Goal: Task Accomplishment & Management: Complete application form

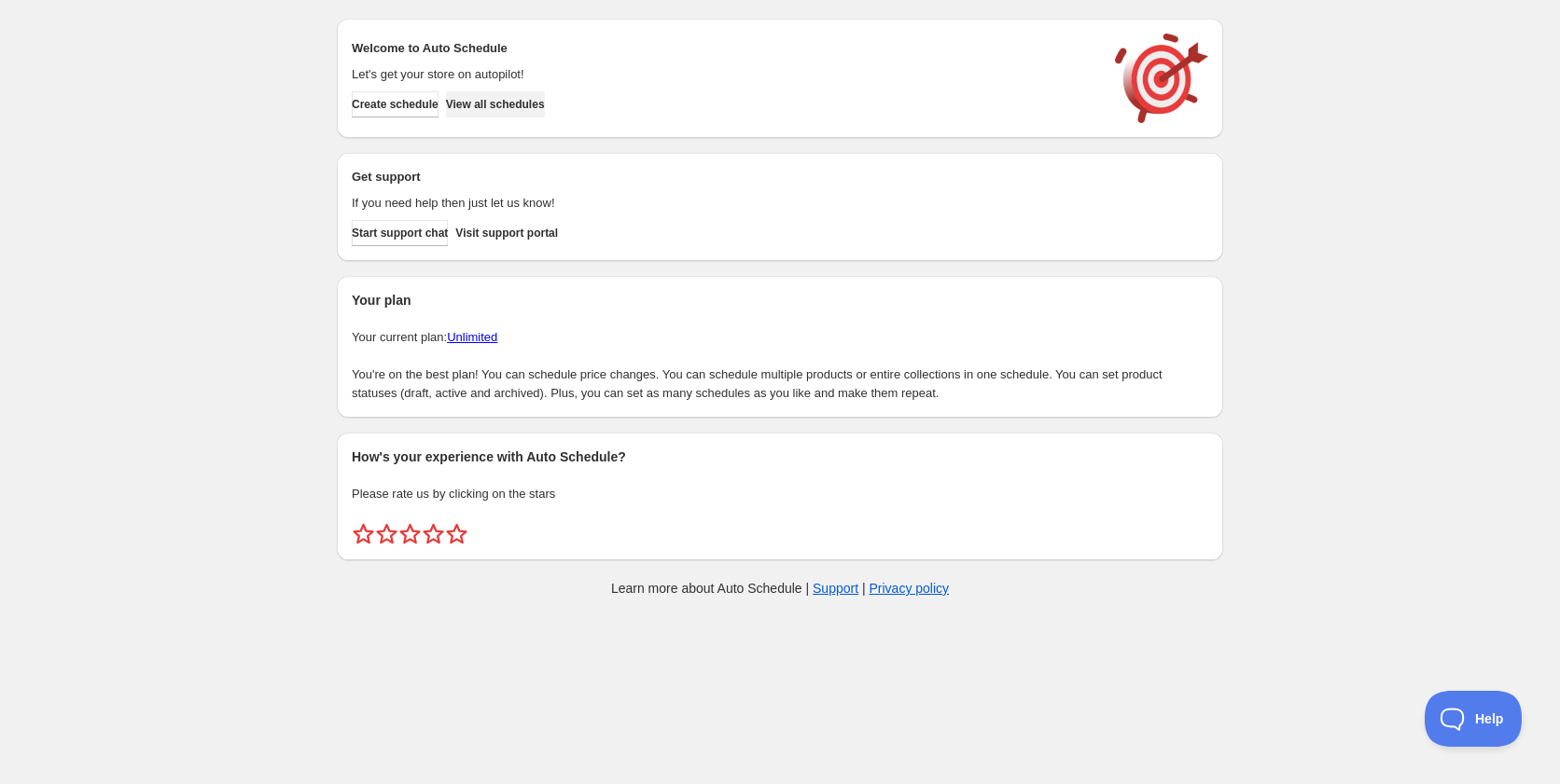
click at [510, 110] on span "View all schedules" at bounding box center [495, 103] width 99 height 15
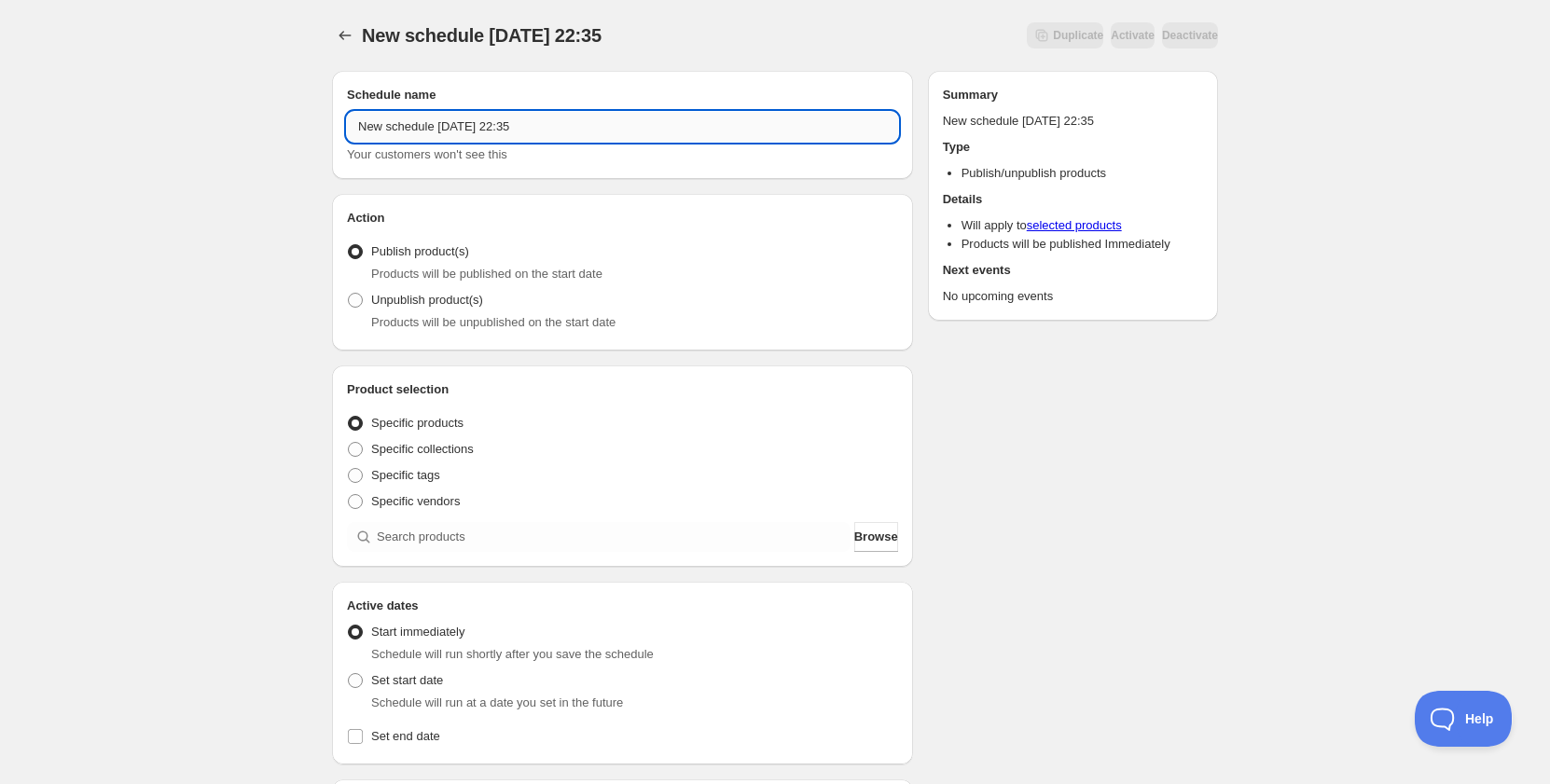
click at [460, 133] on input "New schedule [DATE] 22:35" at bounding box center [623, 126] width 552 height 30
drag, startPoint x: 435, startPoint y: 131, endPoint x: 532, endPoint y: 134, distance: 97.0
click at [532, 134] on input "Schedule for C9G25" at bounding box center [623, 126] width 552 height 30
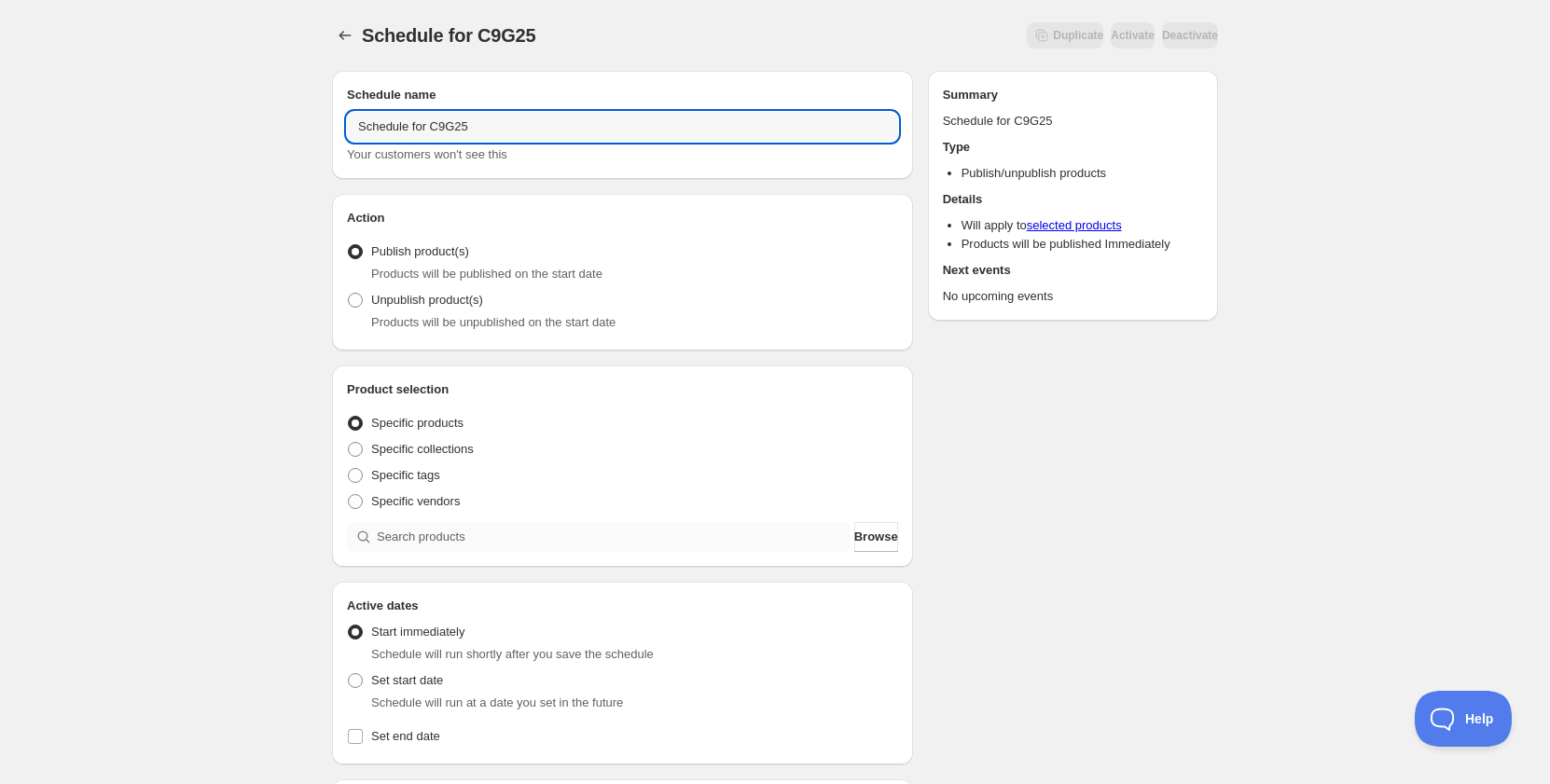
type input "Schedule for C9G25"
click at [392, 535] on input "search" at bounding box center [614, 537] width 474 height 30
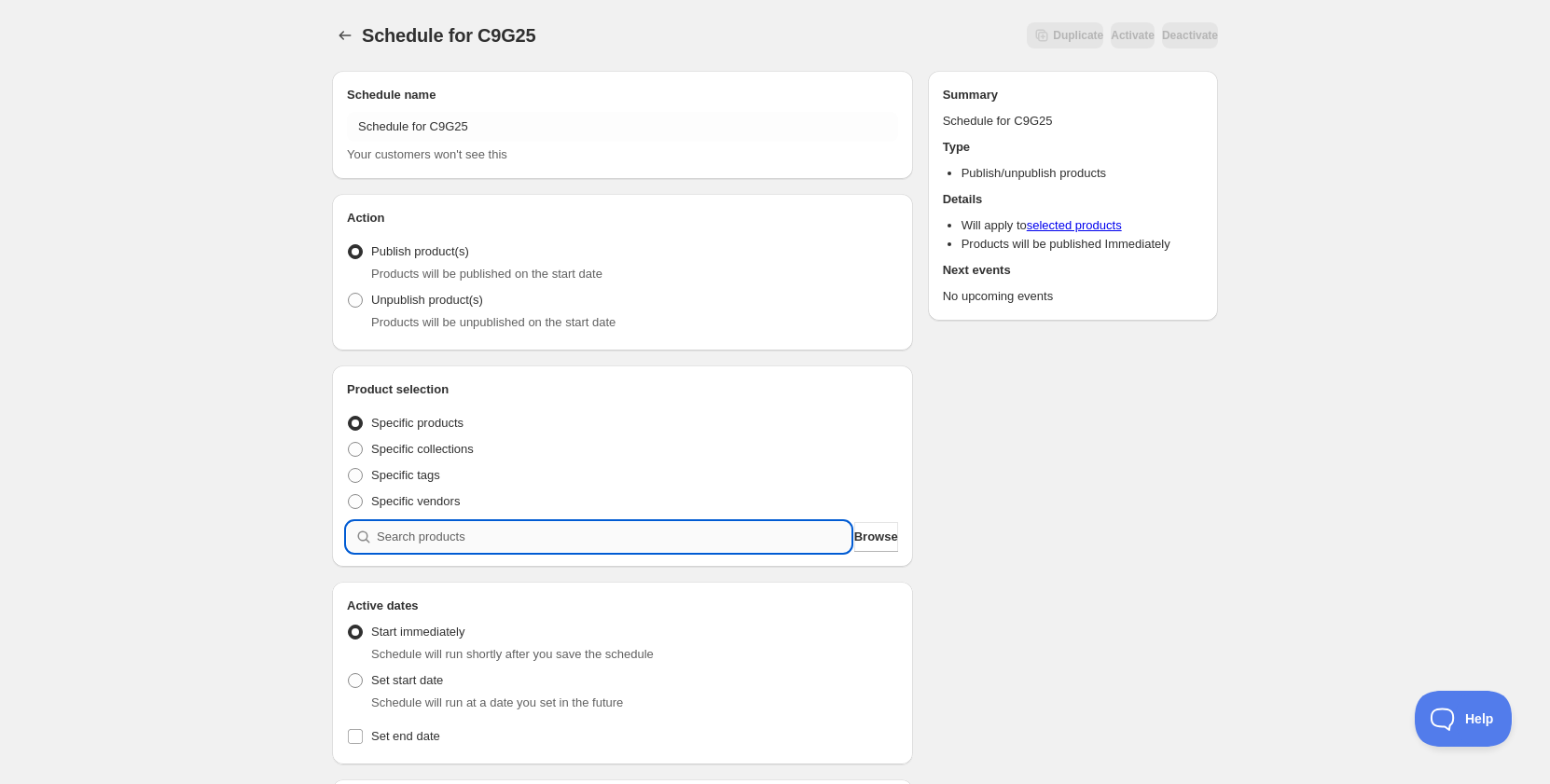
paste input "C9G25"
type input "C9G25"
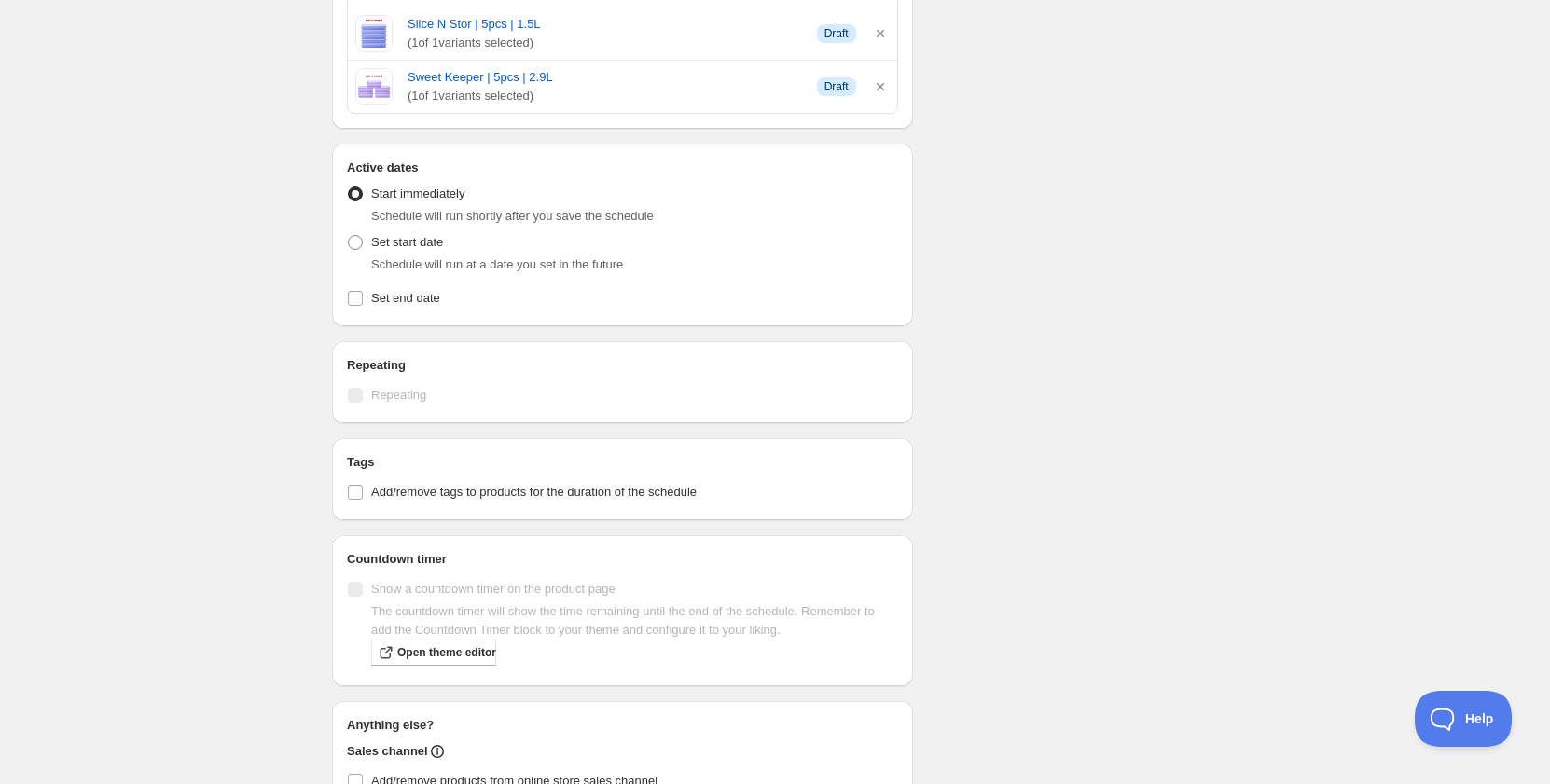
scroll to position [1212, 0]
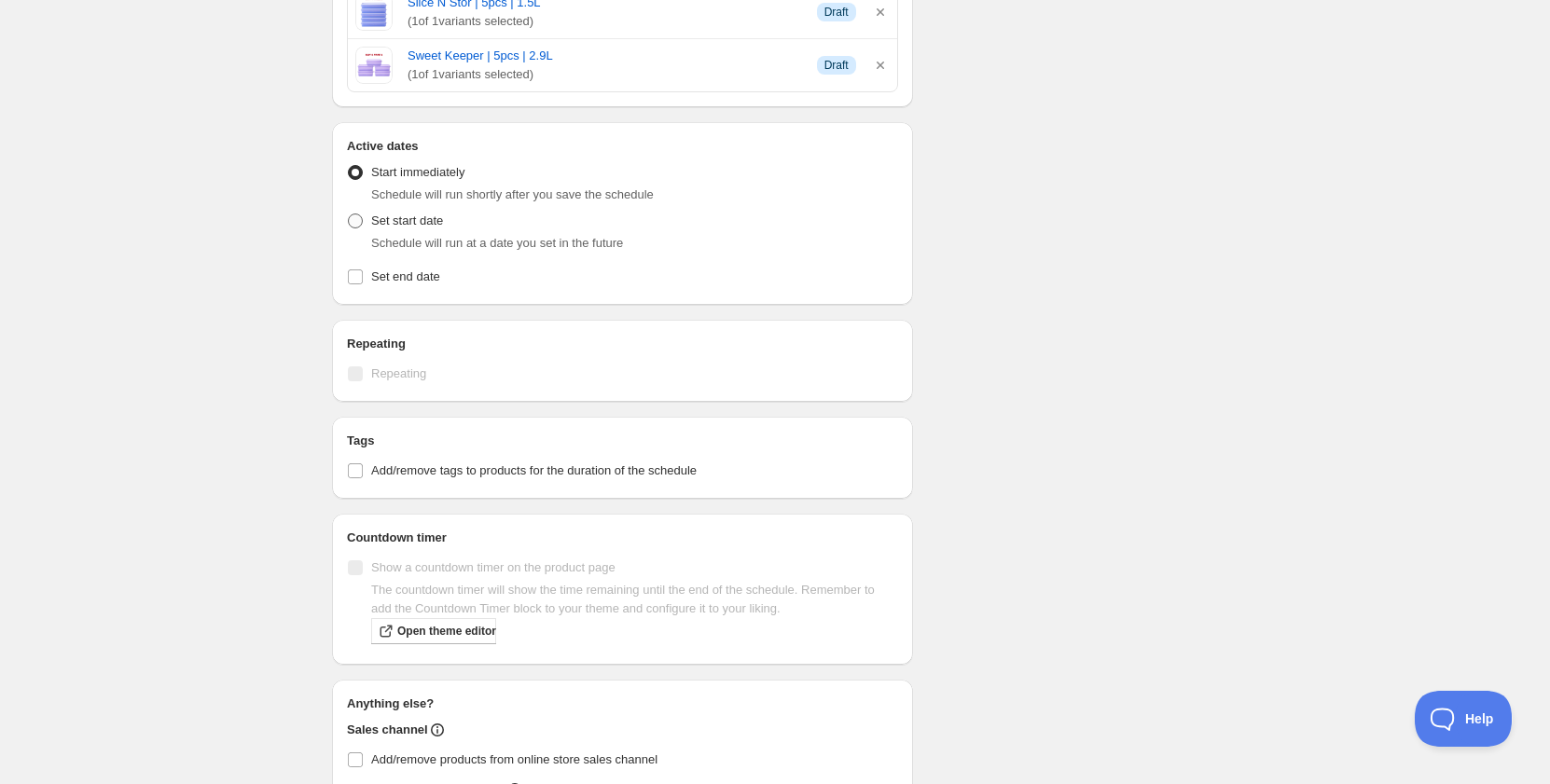
click at [401, 214] on span "Set start date" at bounding box center [407, 221] width 72 height 14
click at [348, 214] on input "Set start date" at bounding box center [347, 214] width 1 height 1
radio input "true"
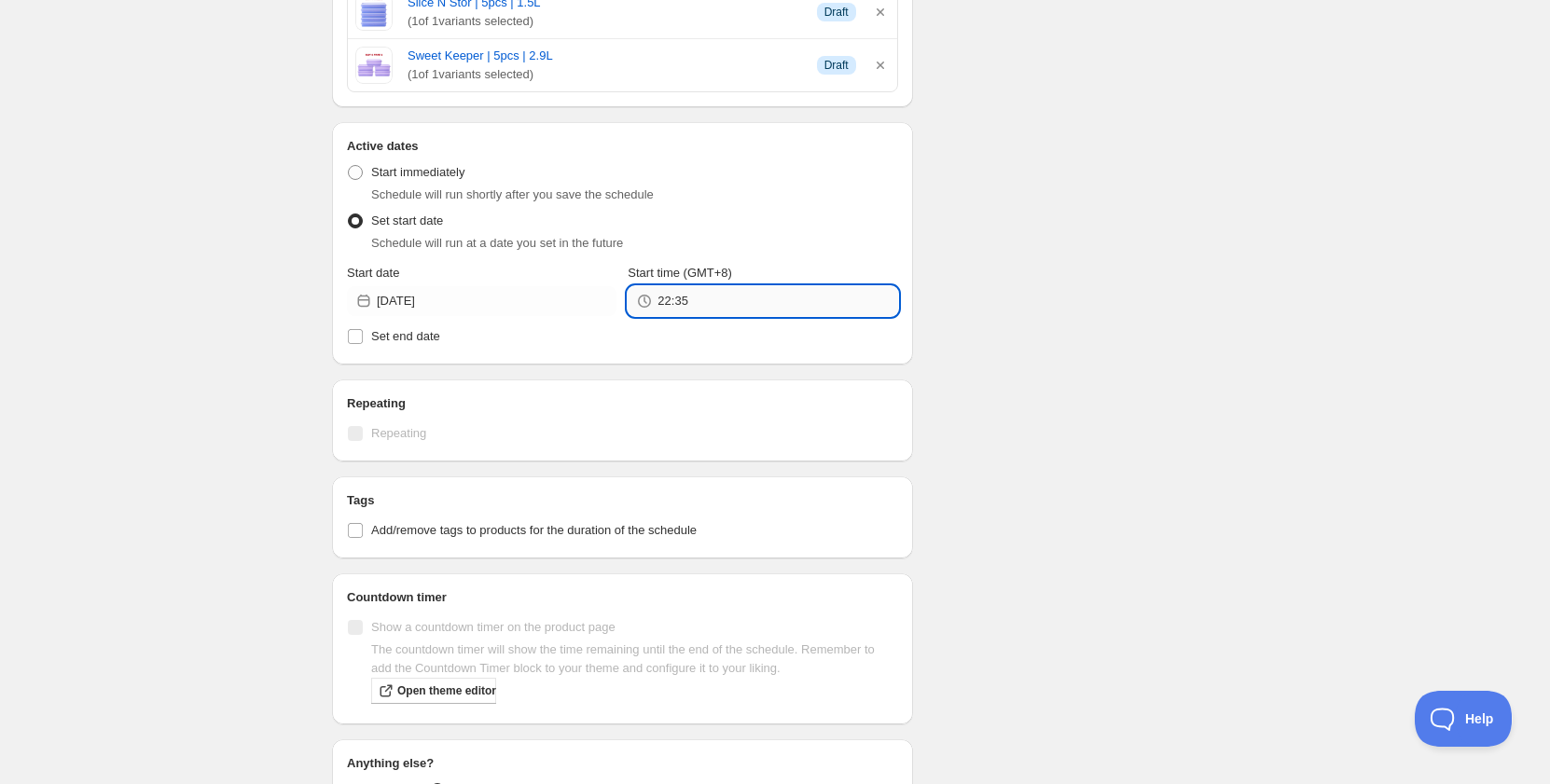
click at [668, 306] on input "22:35" at bounding box center [777, 301] width 240 height 30
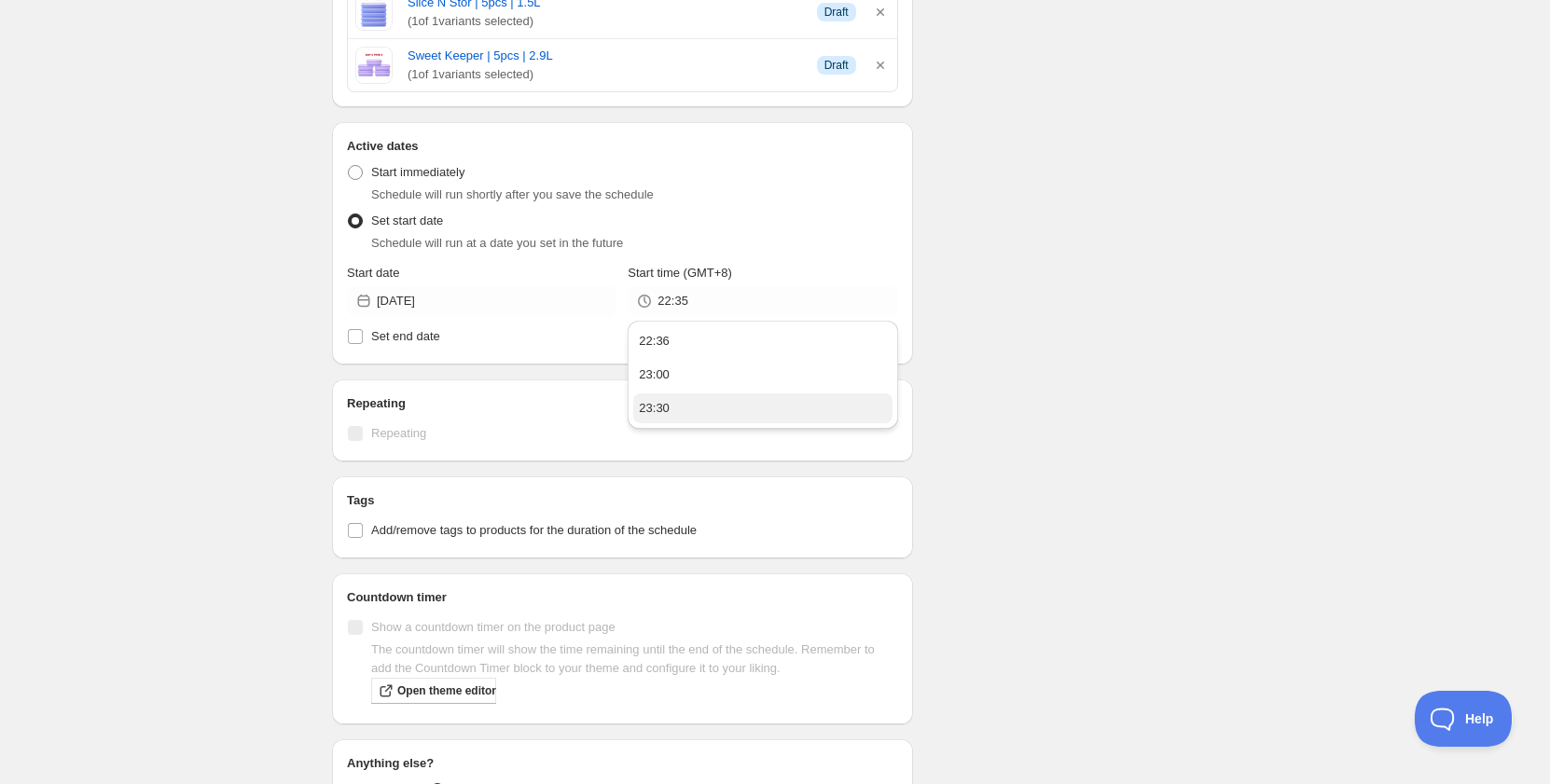
click at [677, 408] on button "23:30" at bounding box center [763, 408] width 259 height 30
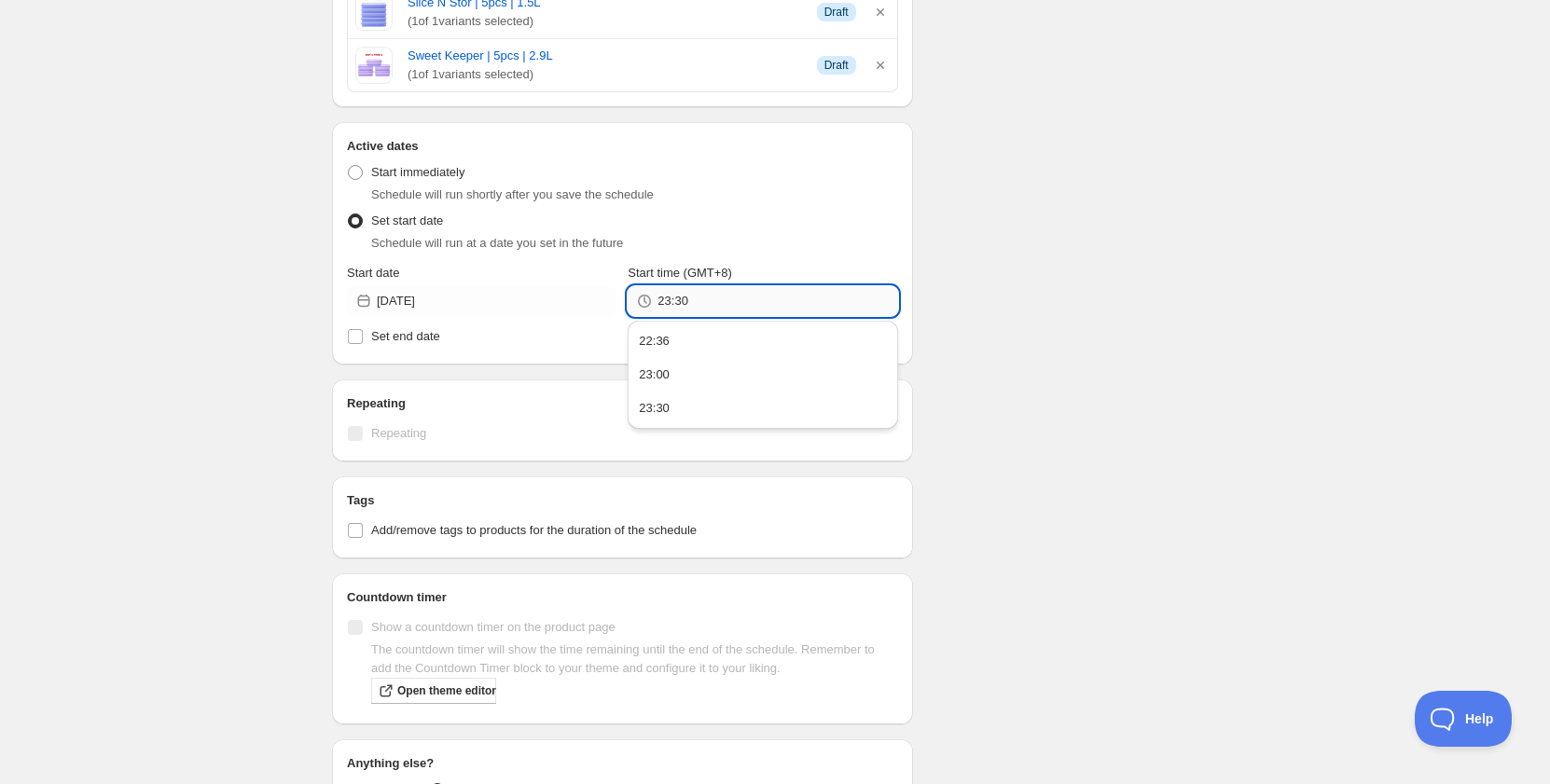
drag, startPoint x: 680, startPoint y: 300, endPoint x: 712, endPoint y: 300, distance: 32.0
click at [712, 300] on input "23:30" at bounding box center [777, 301] width 240 height 30
type input "23:55"
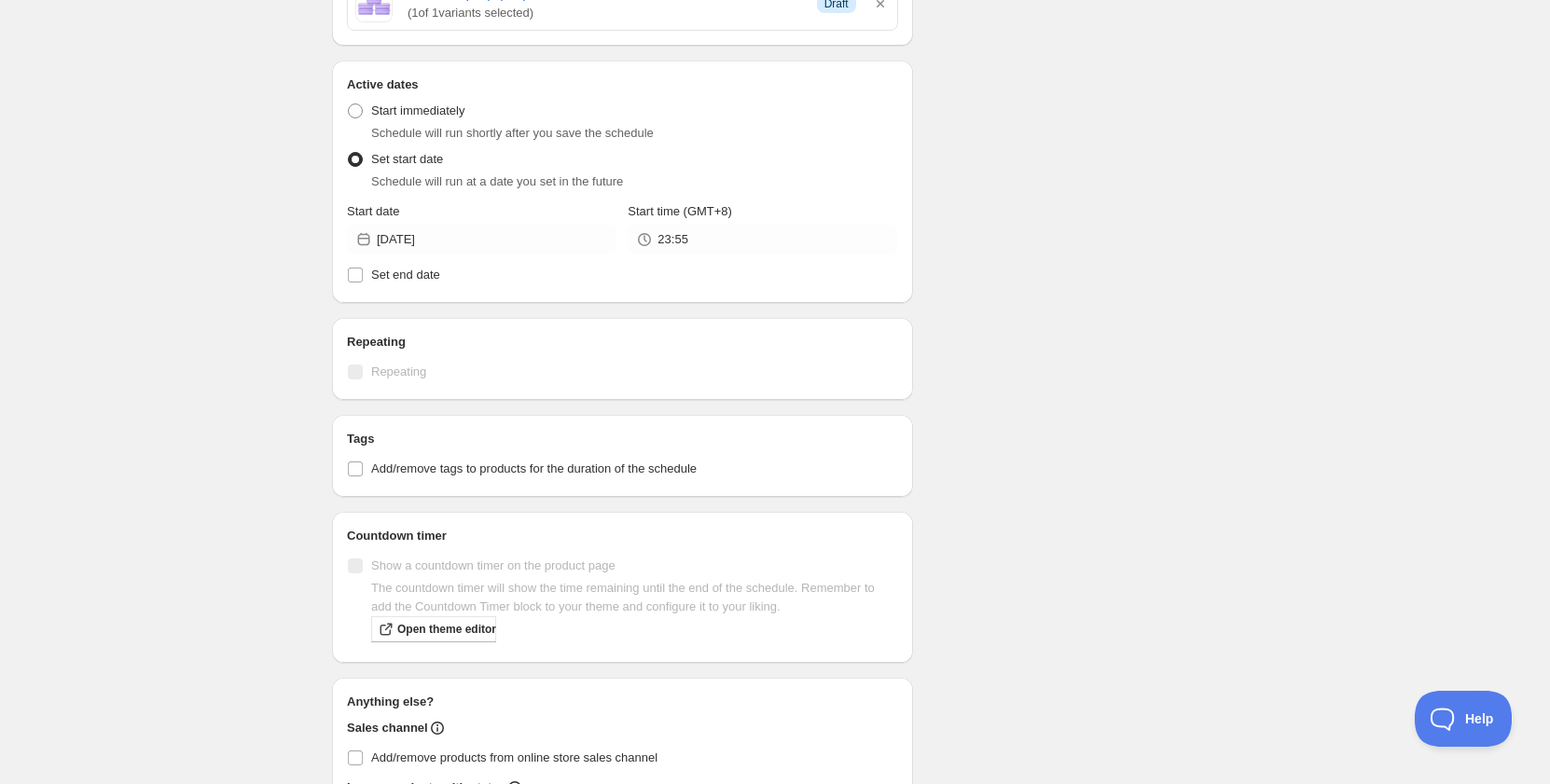
scroll to position [1305, 0]
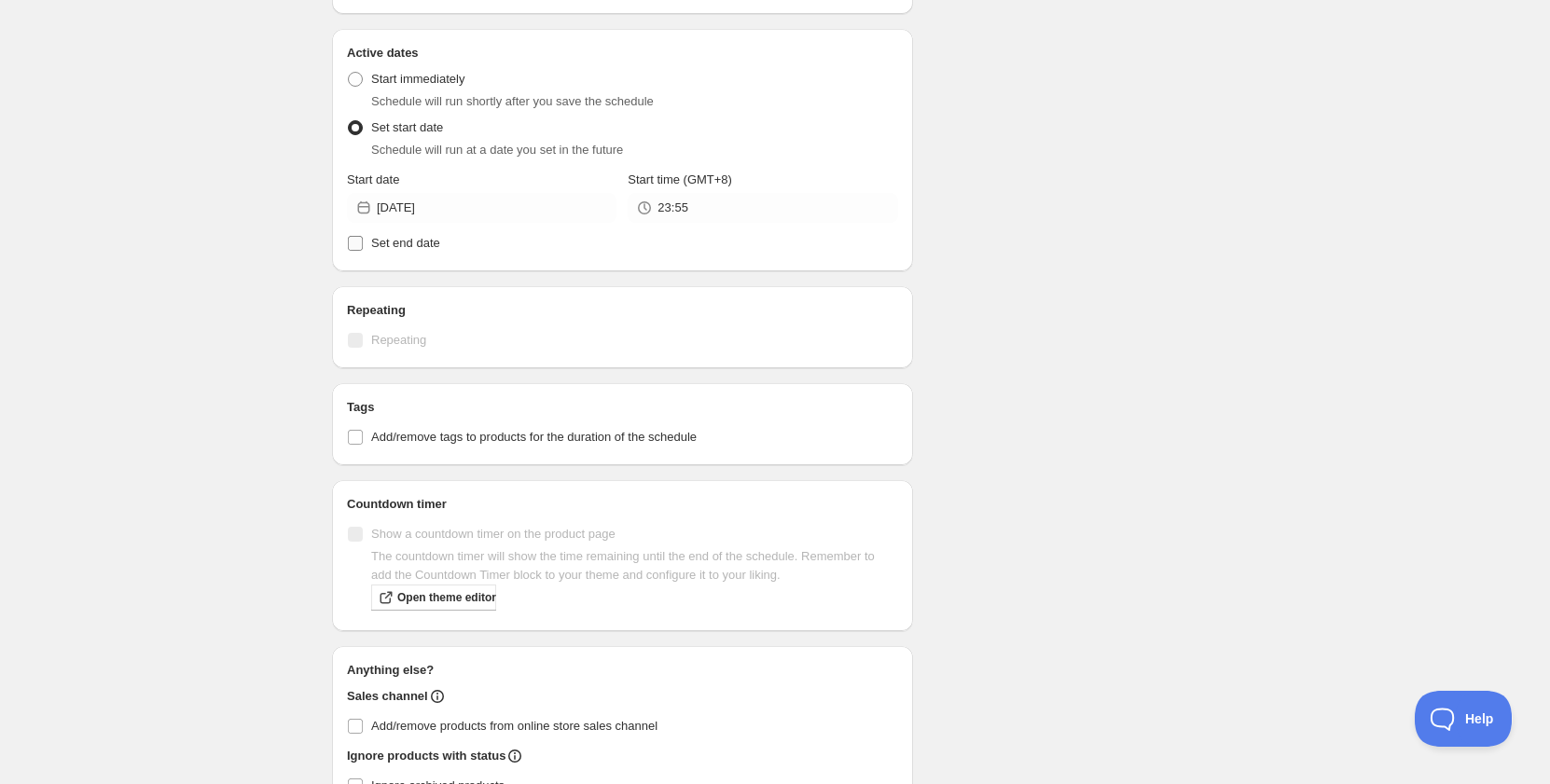
click at [401, 249] on span "Set end date" at bounding box center [405, 243] width 69 height 14
click at [362, 249] on input "Set end date" at bounding box center [354, 243] width 15 height 15
checkbox input "true"
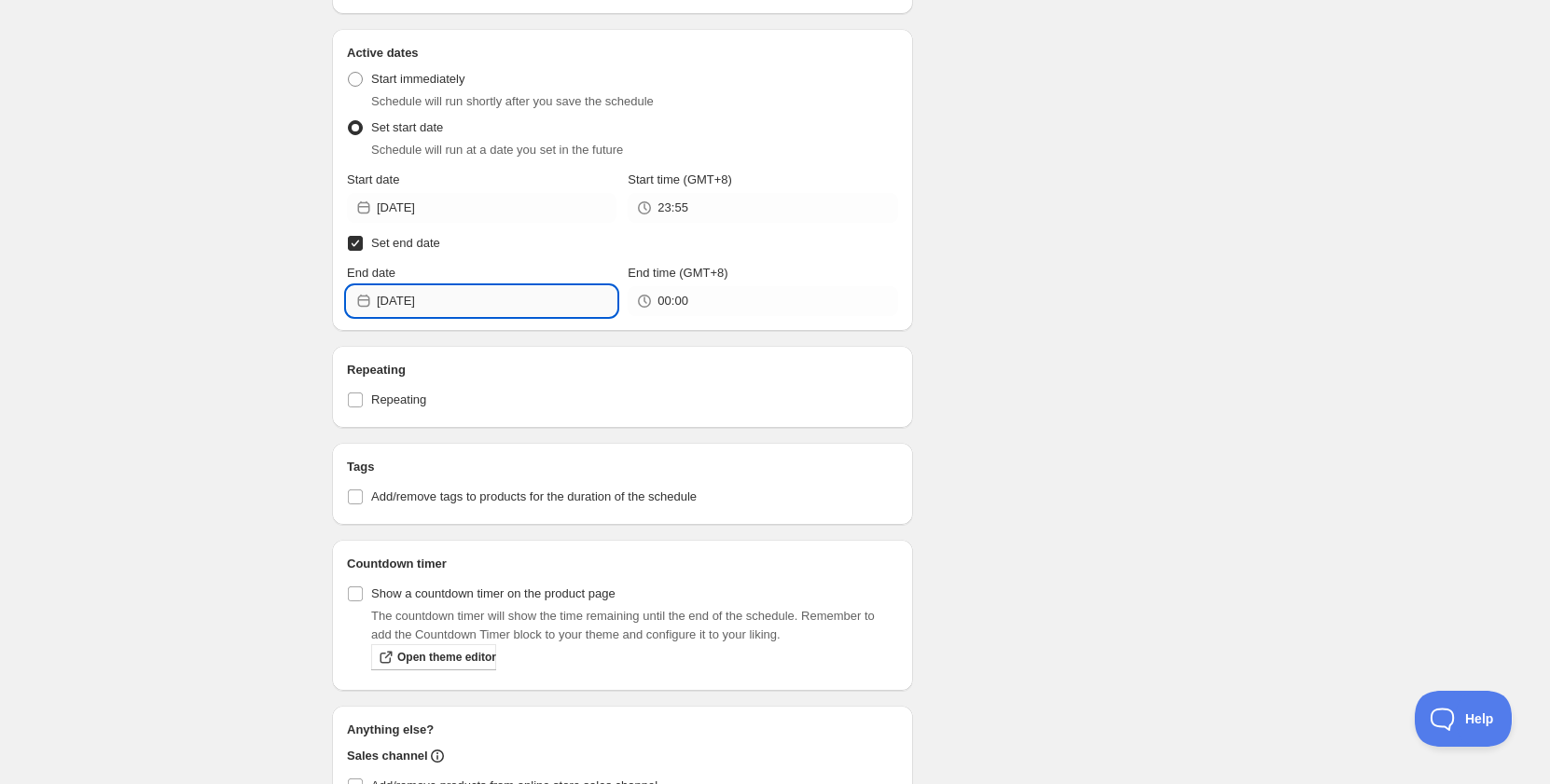
click at [429, 310] on input "[DATE]" at bounding box center [497, 301] width 240 height 30
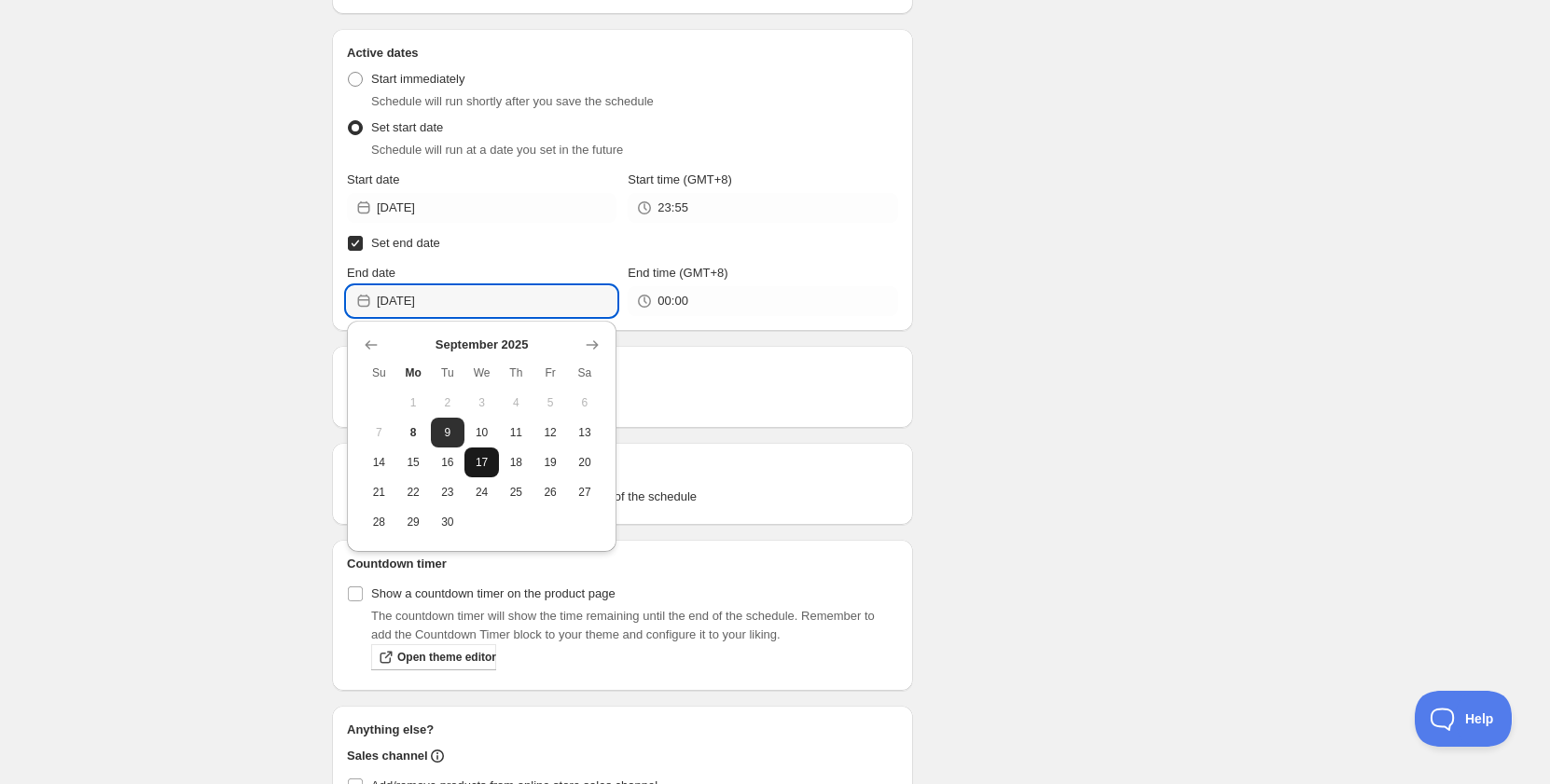
click at [475, 459] on span "17" at bounding box center [482, 462] width 20 height 15
type input "[DATE]"
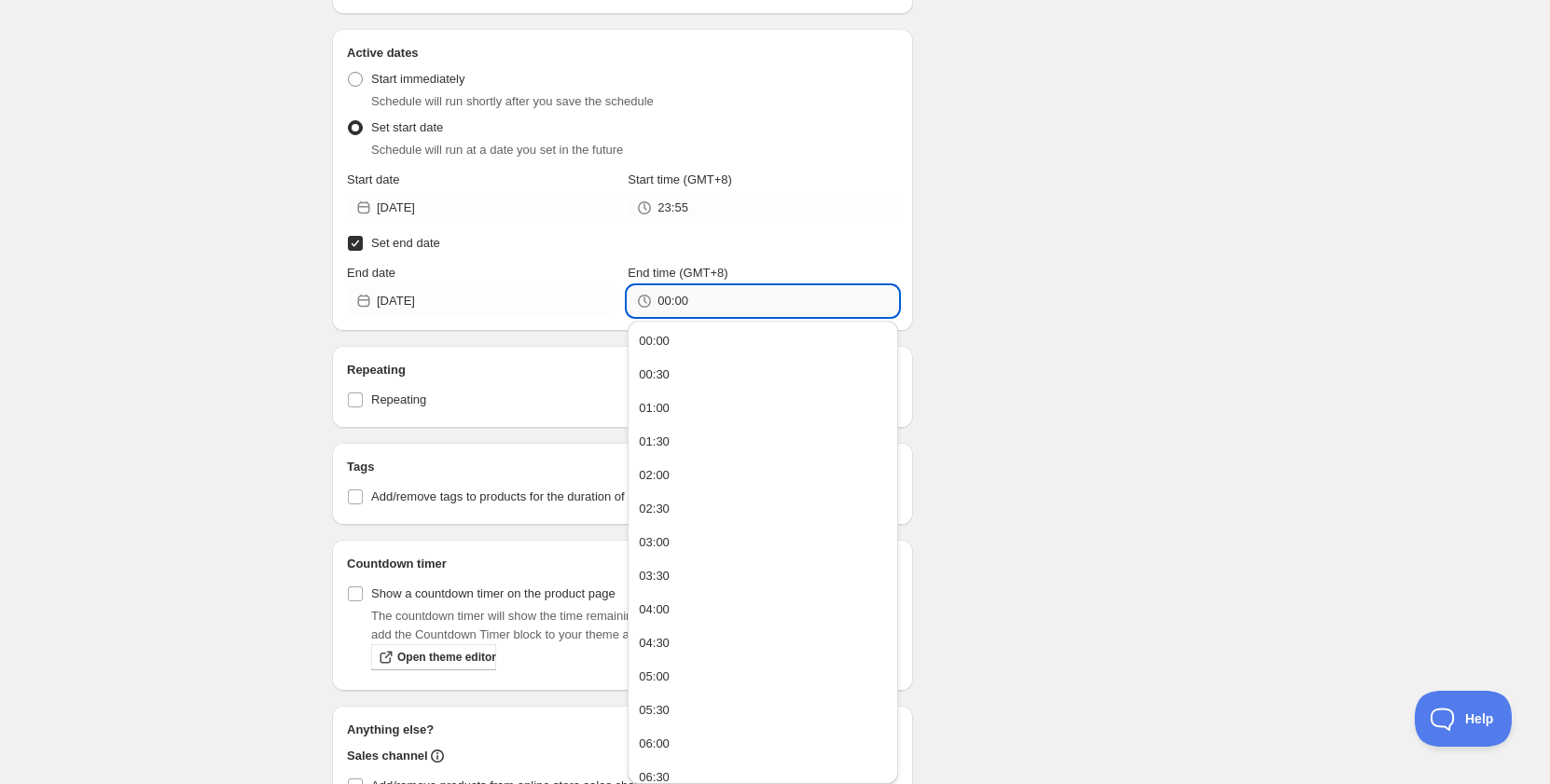
click at [691, 302] on input "00:00" at bounding box center [777, 301] width 240 height 30
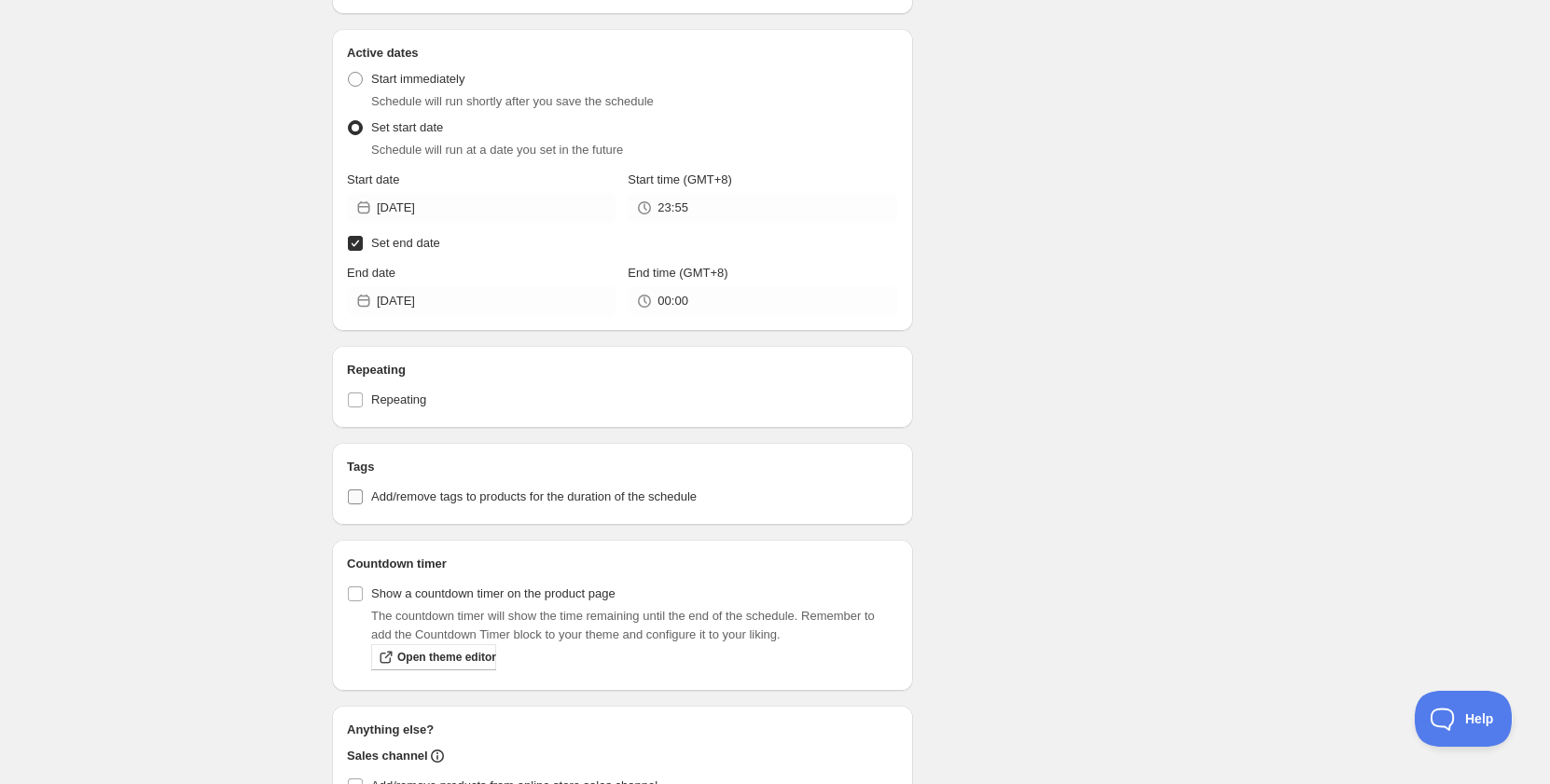
click at [411, 504] on span "Add/remove tags to products for the duration of the schedule" at bounding box center [534, 496] width 326 height 19
click at [362, 504] on input "Add/remove tags to products for the duration of the schedule" at bounding box center [354, 496] width 15 height 15
checkbox input "true"
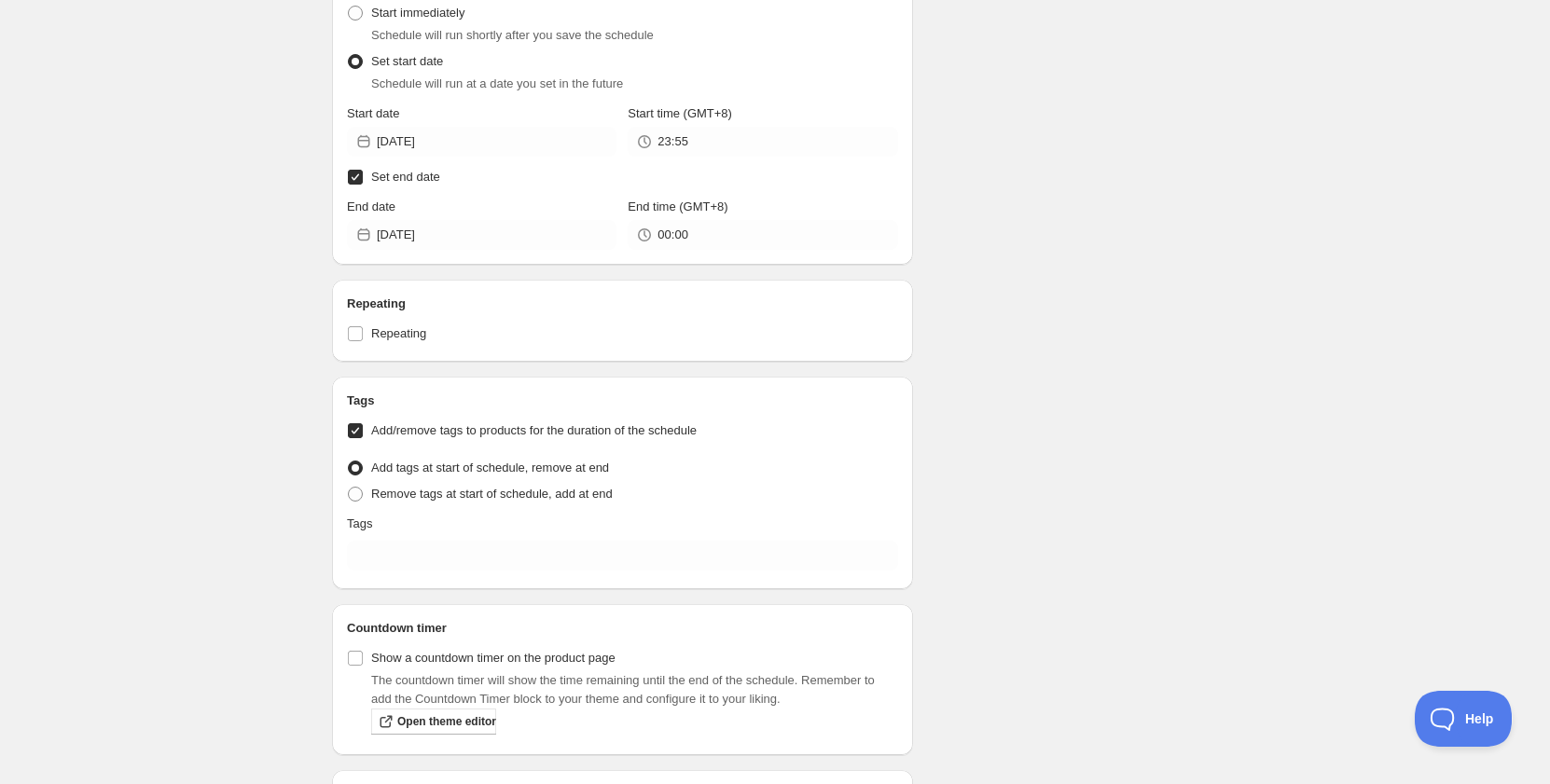
scroll to position [1491, 0]
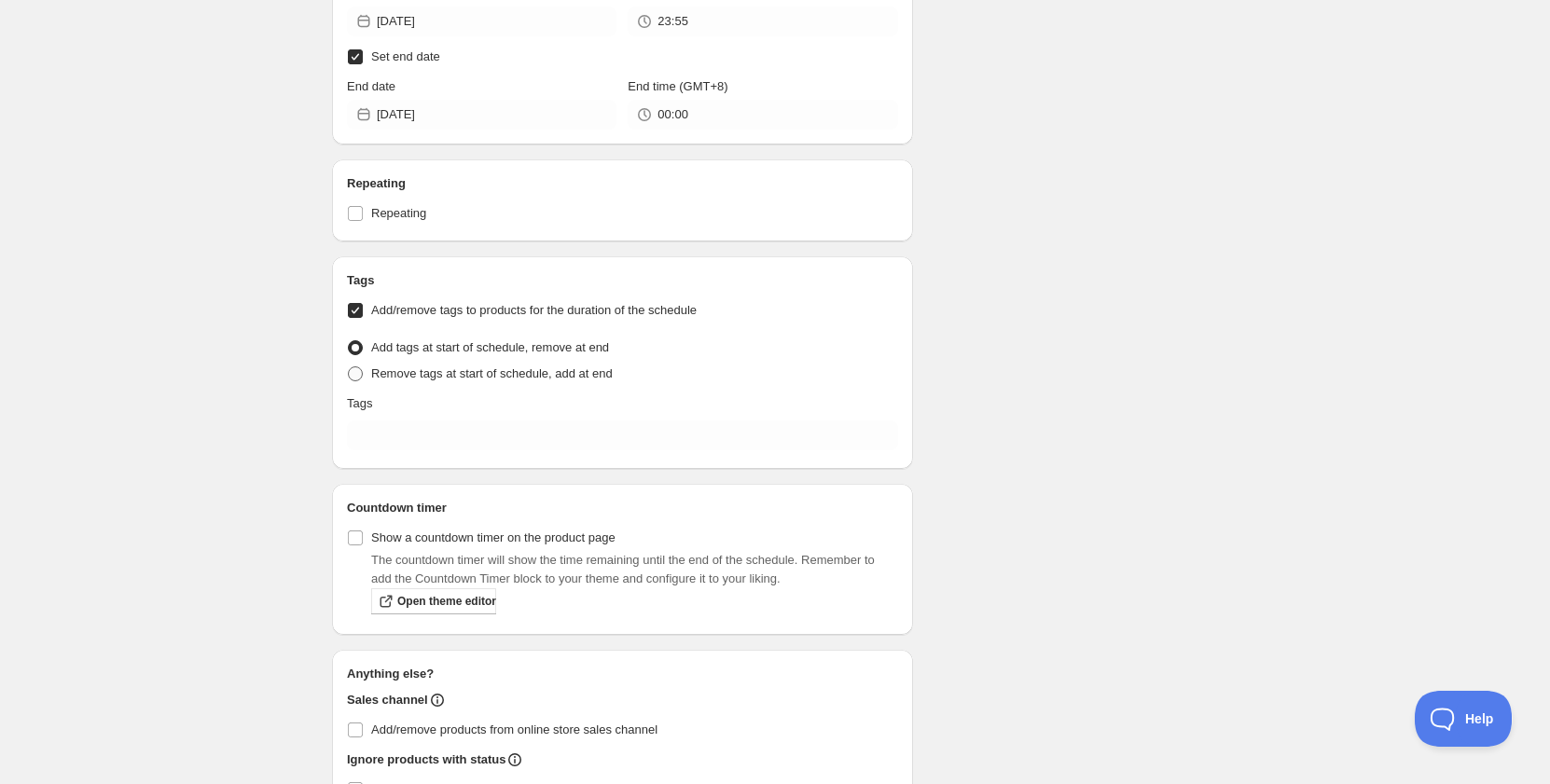
click at [477, 371] on span "Remove tags at start of schedule, add at end" at bounding box center [492, 373] width 242 height 14
click at [348, 367] on input "Remove tags at start of schedule, add at end" at bounding box center [347, 366] width 1 height 1
radio input "true"
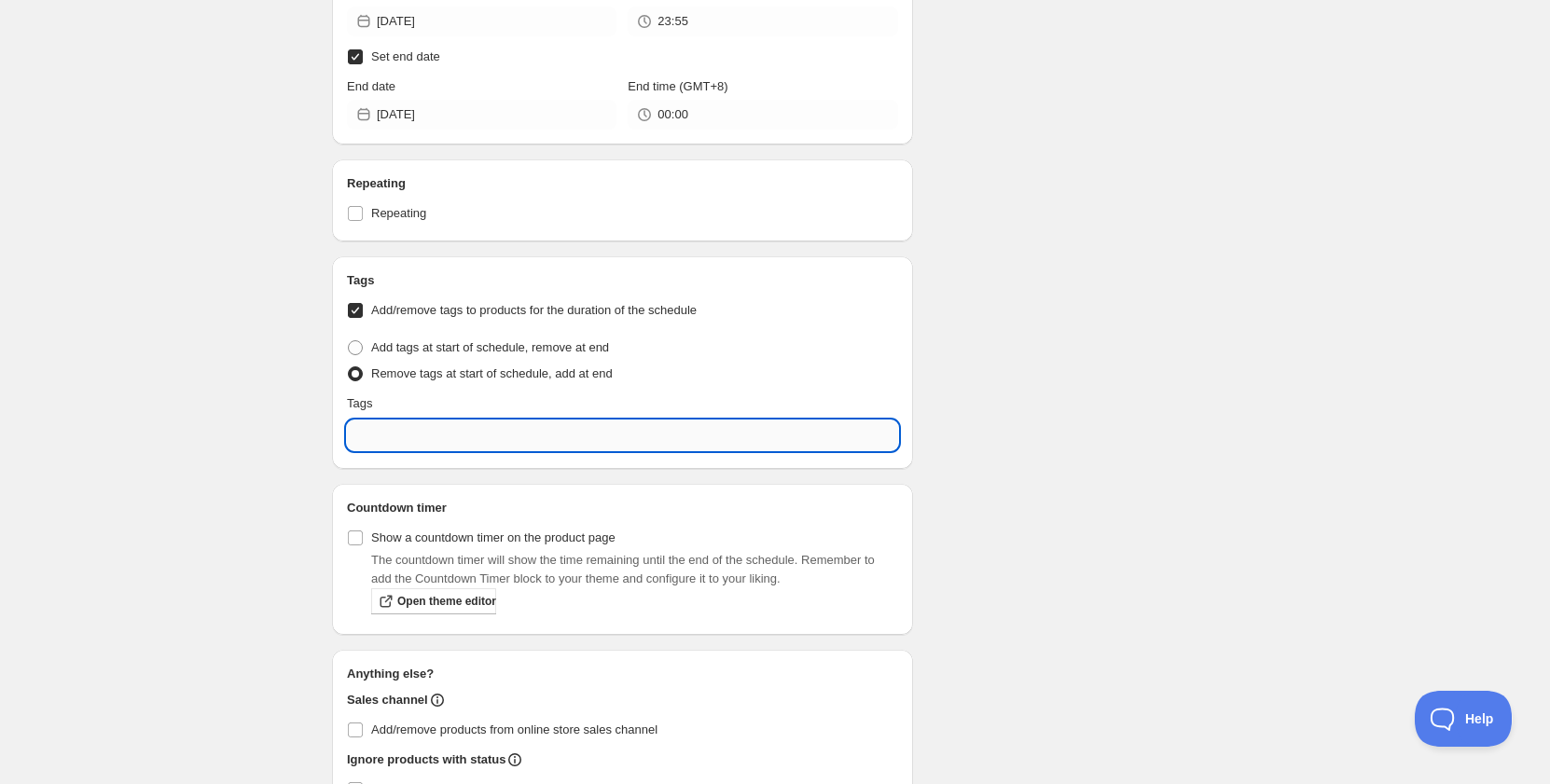
click at [458, 436] on input "text" at bounding box center [623, 436] width 552 height 30
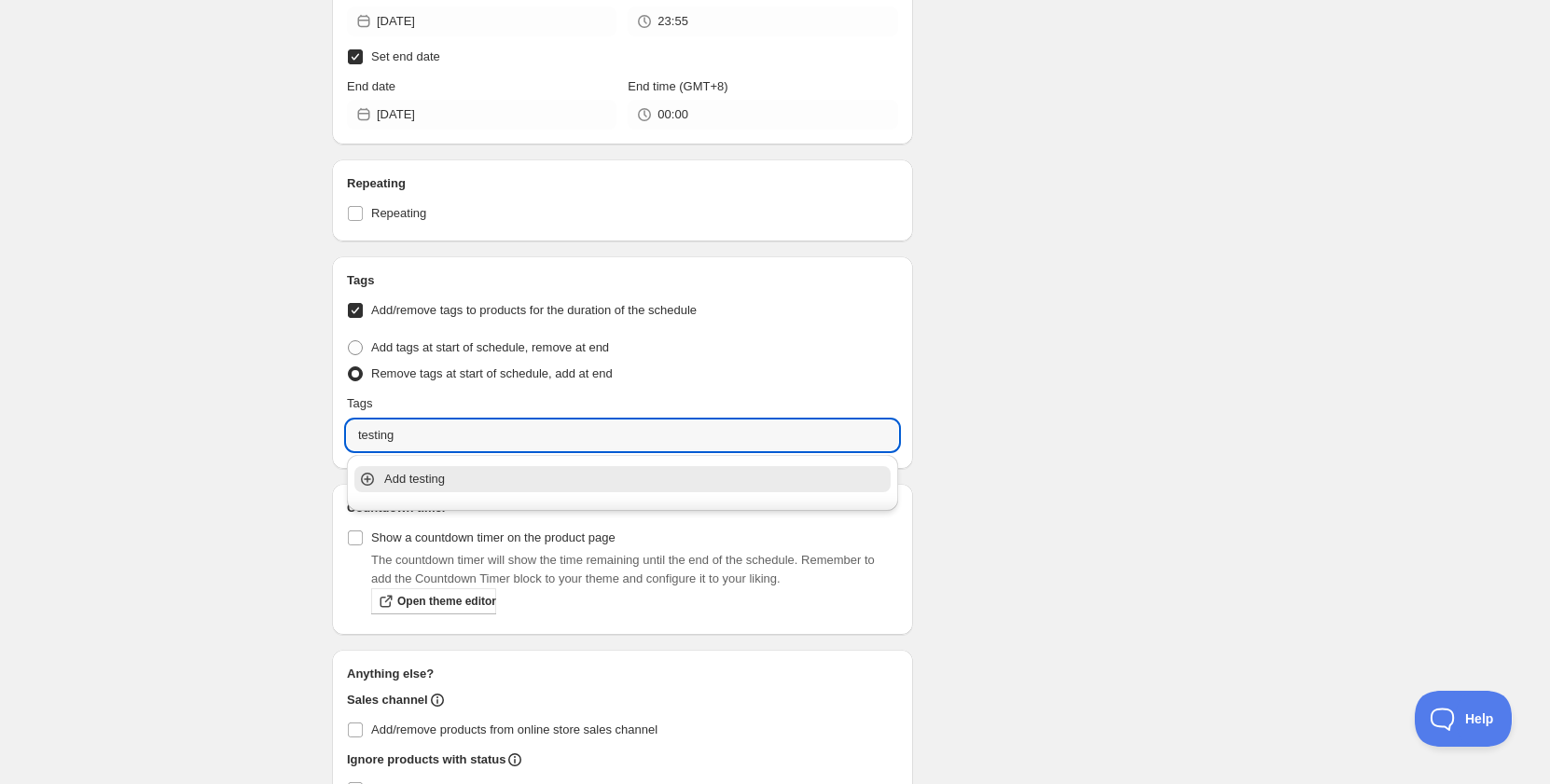
click at [448, 481] on p "Add testing" at bounding box center [635, 479] width 503 height 19
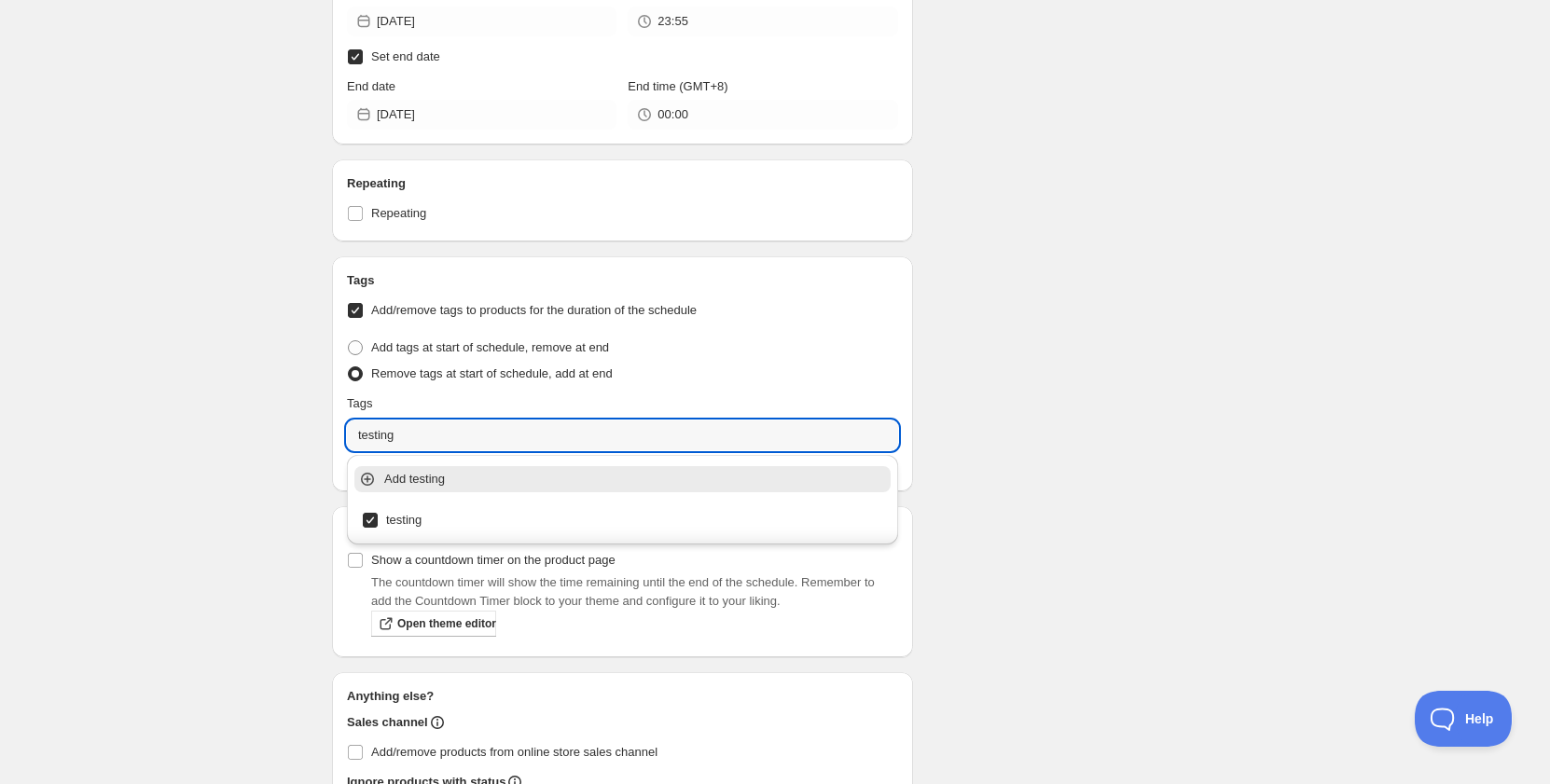
type input "testing"
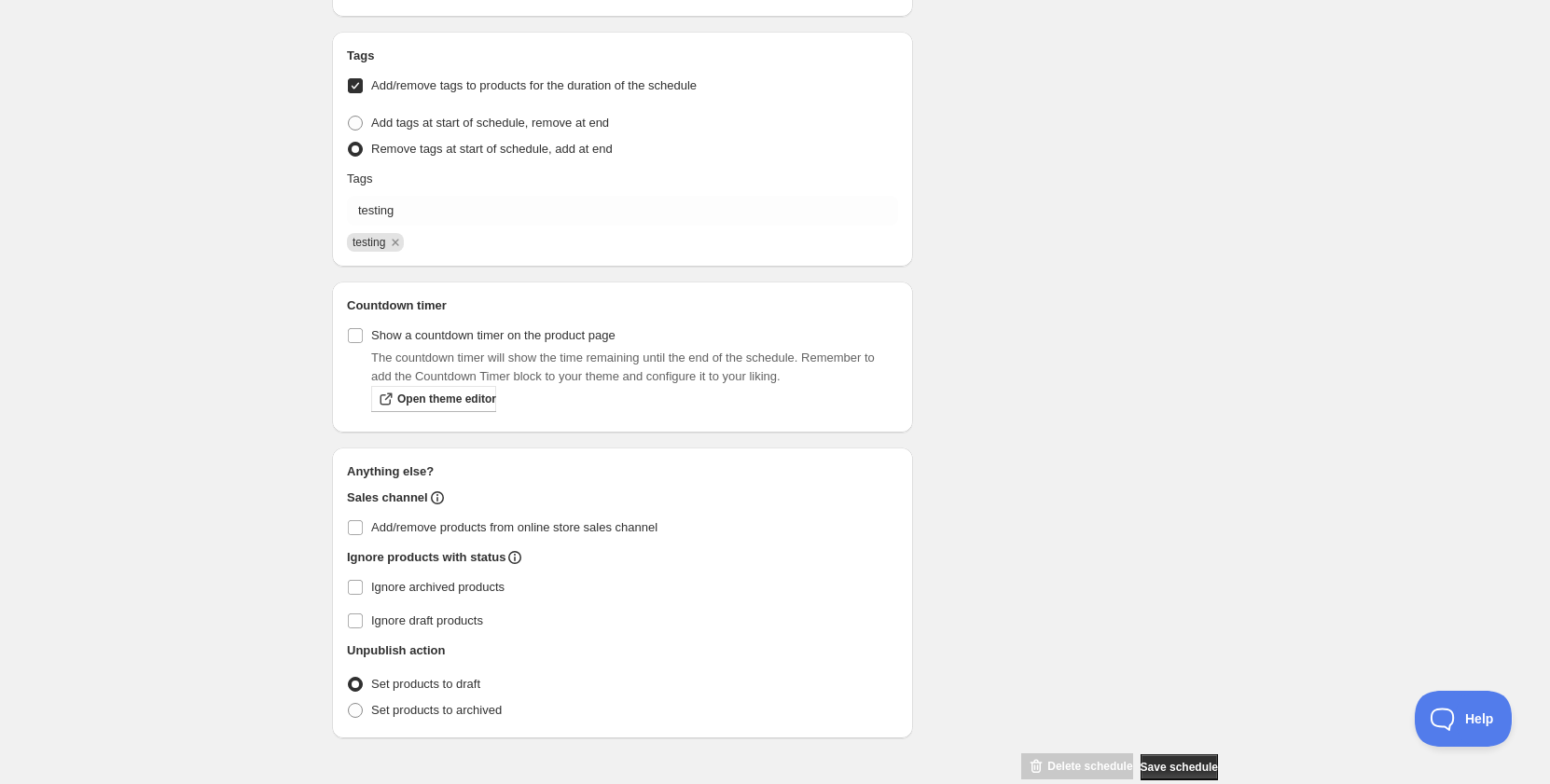
scroll to position [1750, 0]
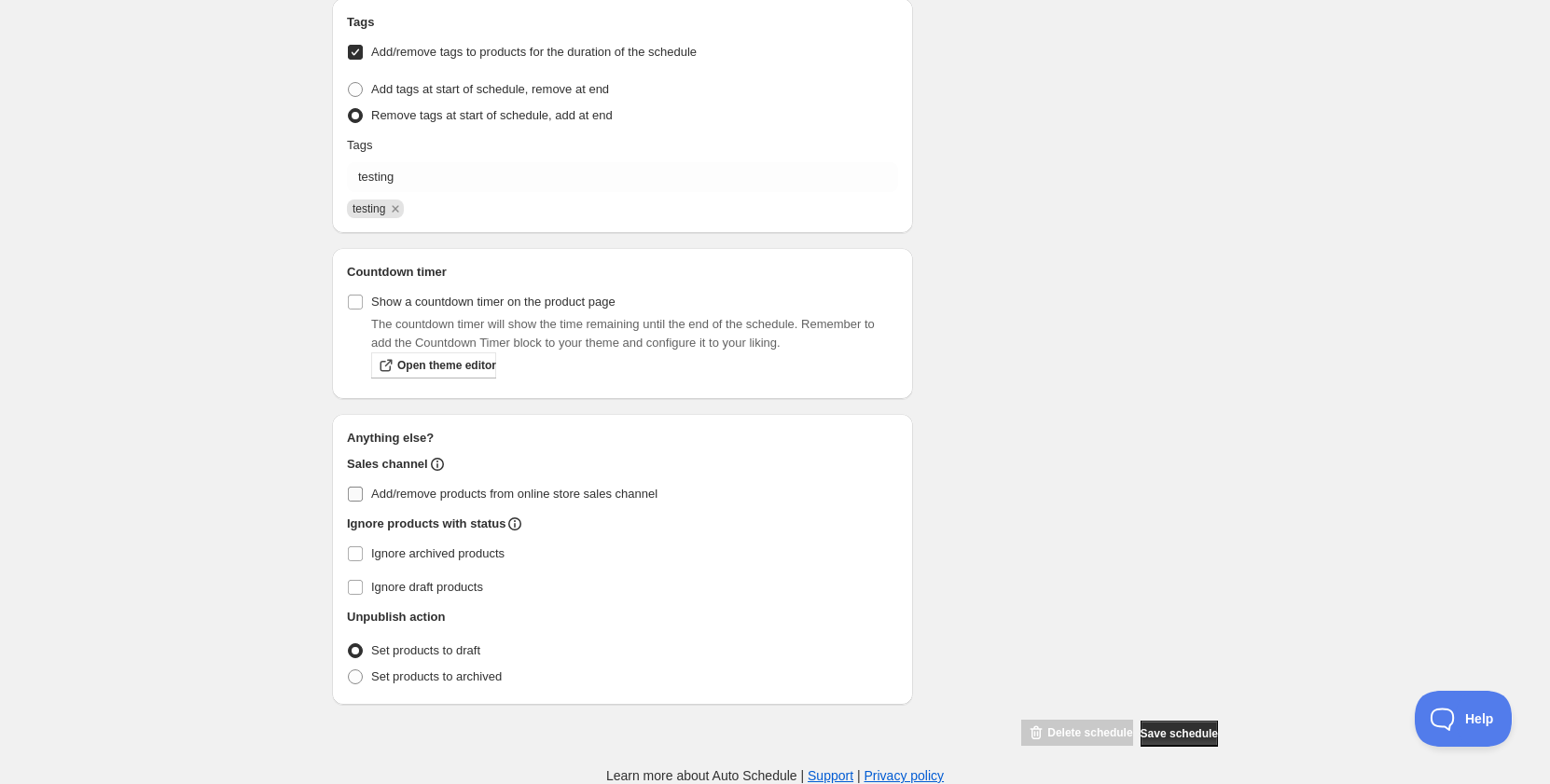
click at [396, 487] on span "Add/remove products from online store sales channel" at bounding box center [515, 493] width 287 height 14
click at [362, 487] on input "Add/remove products from online store sales channel" at bounding box center [354, 493] width 15 height 15
checkbox input "true"
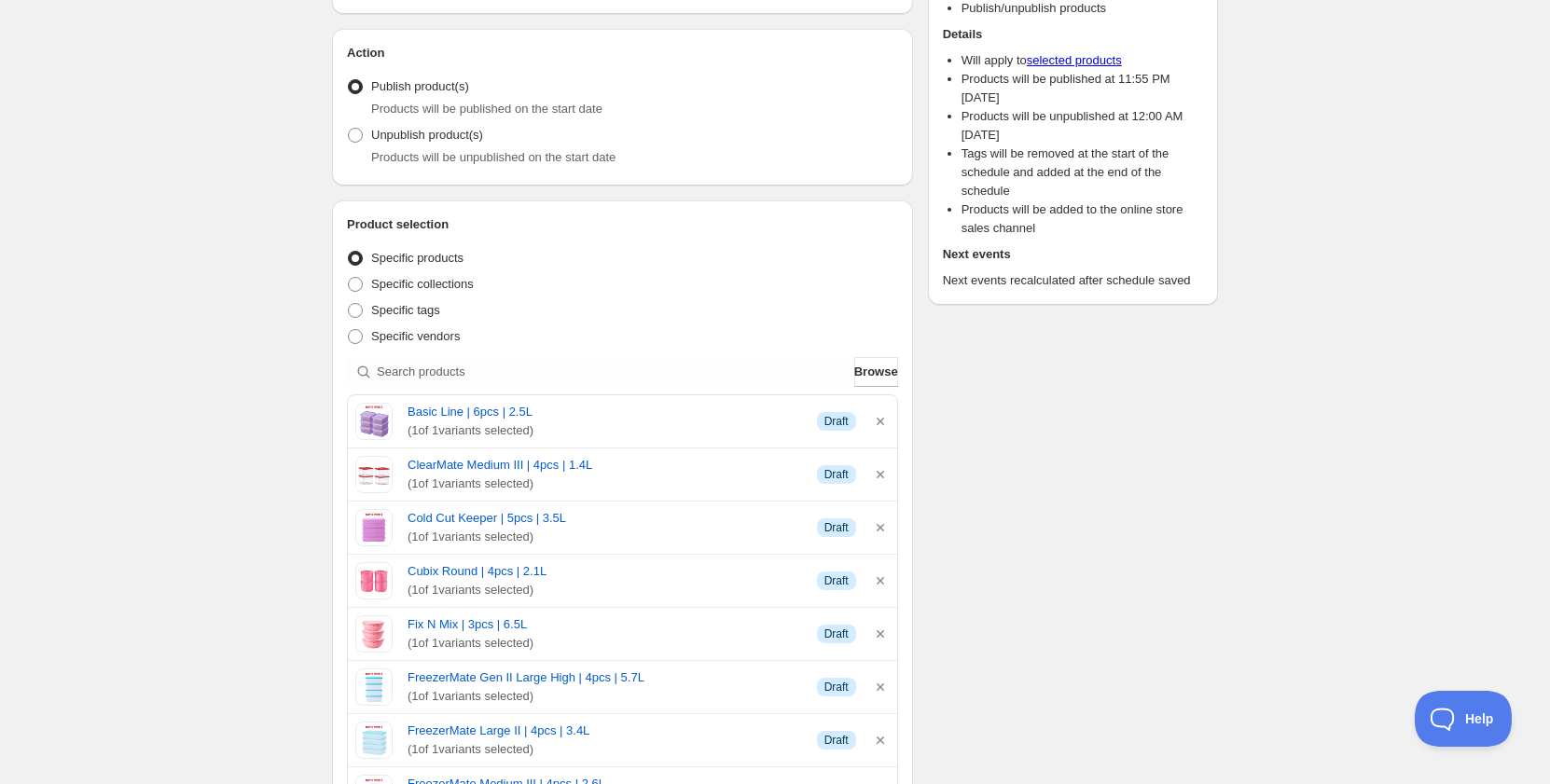
scroll to position [0, 0]
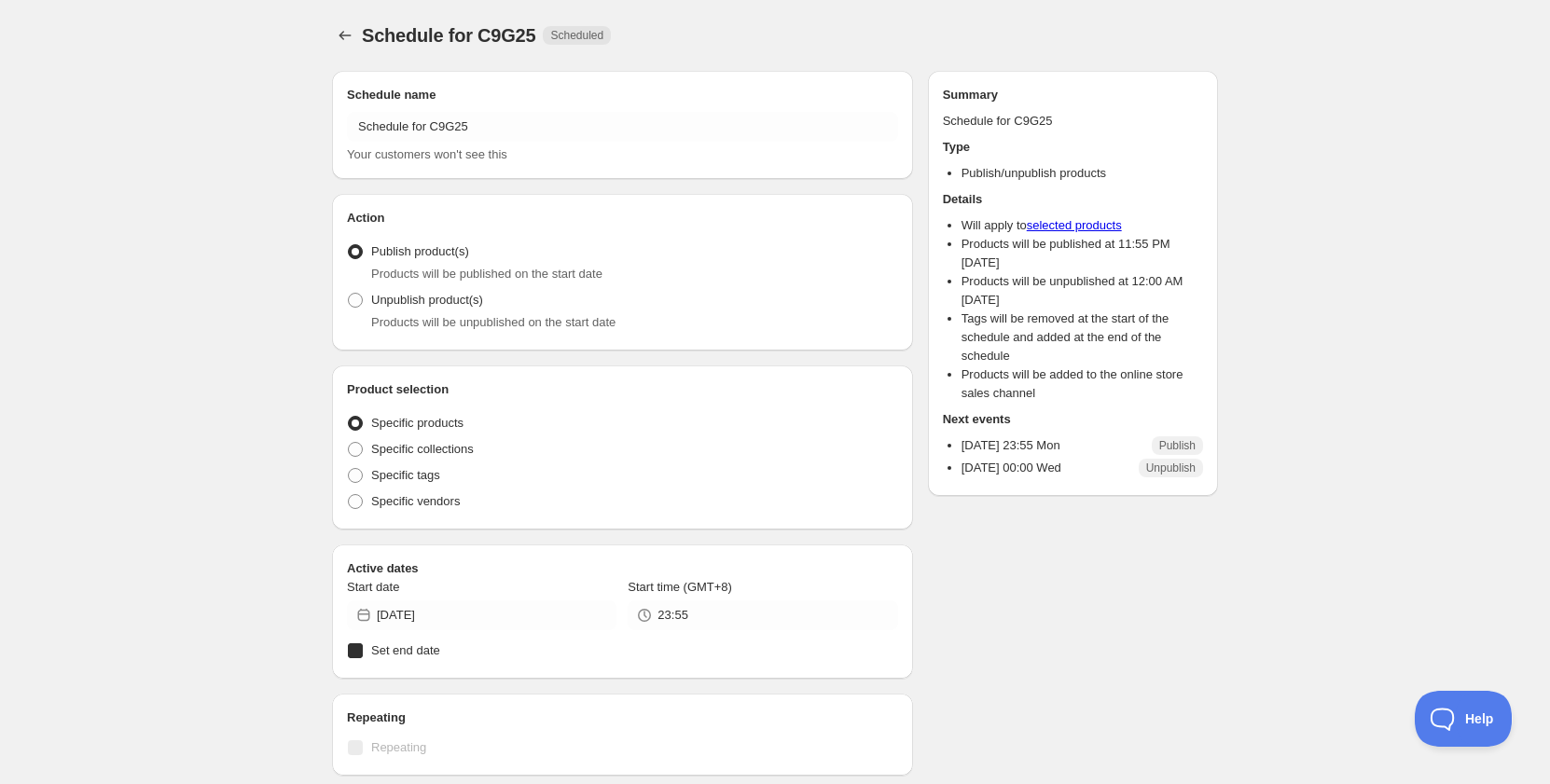
radio input "true"
checkbox input "true"
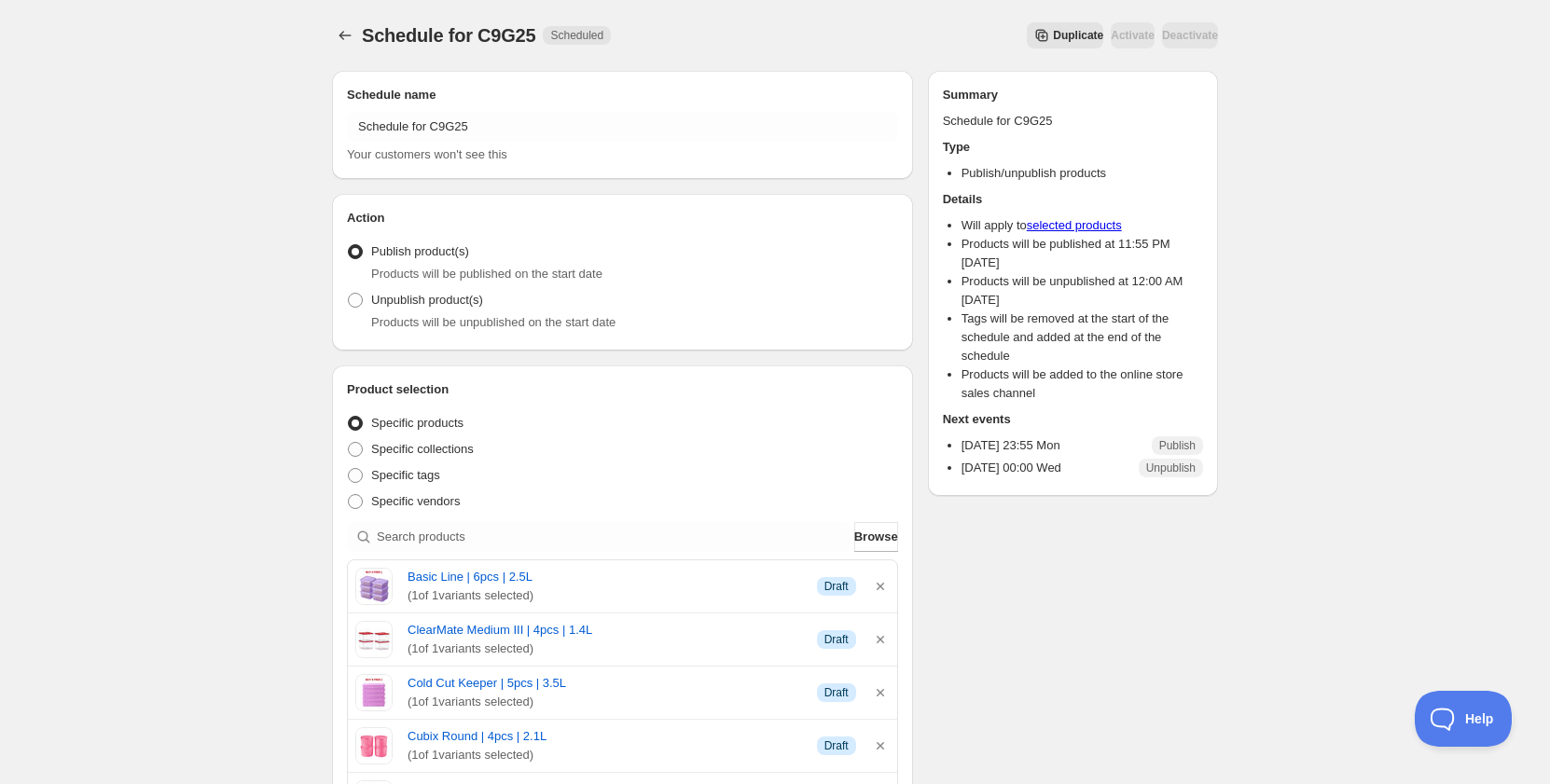
click at [339, 36] on icon "Schedules" at bounding box center [344, 35] width 19 height 19
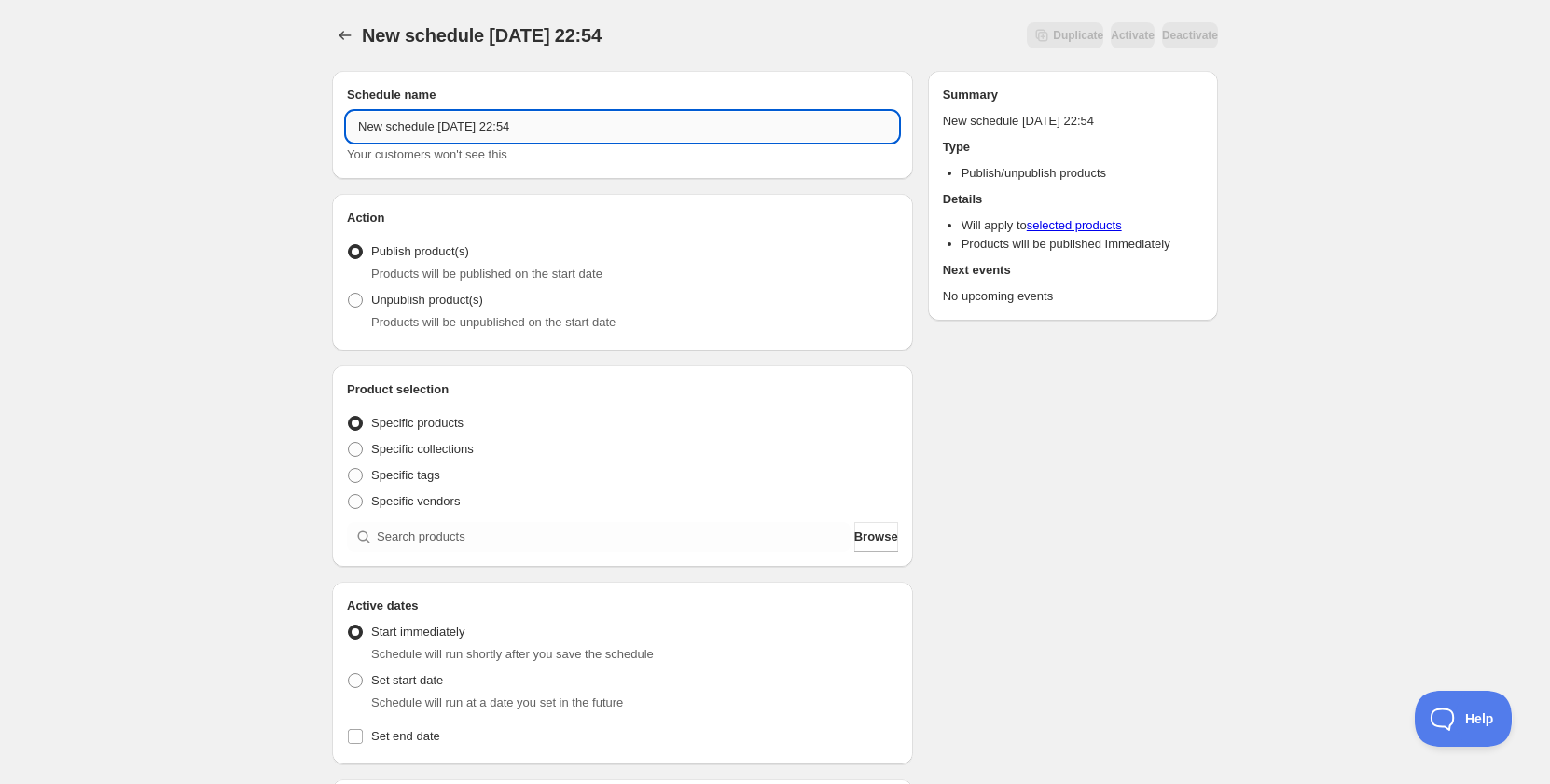
click at [498, 120] on input "New schedule [DATE] 22:54" at bounding box center [623, 126] width 552 height 30
click at [498, 124] on input "New schedule [DATE] 22:54" at bounding box center [623, 126] width 552 height 30
click at [581, 123] on input "New schedule [DATE] 22:54" at bounding box center [623, 126] width 552 height 30
drag, startPoint x: 596, startPoint y: 118, endPoint x: 362, endPoint y: 105, distance: 234.4
click at [362, 105] on div "Schedule name New schedule [DATE] 22:54 Your customers won't see this" at bounding box center [623, 124] width 552 height 79
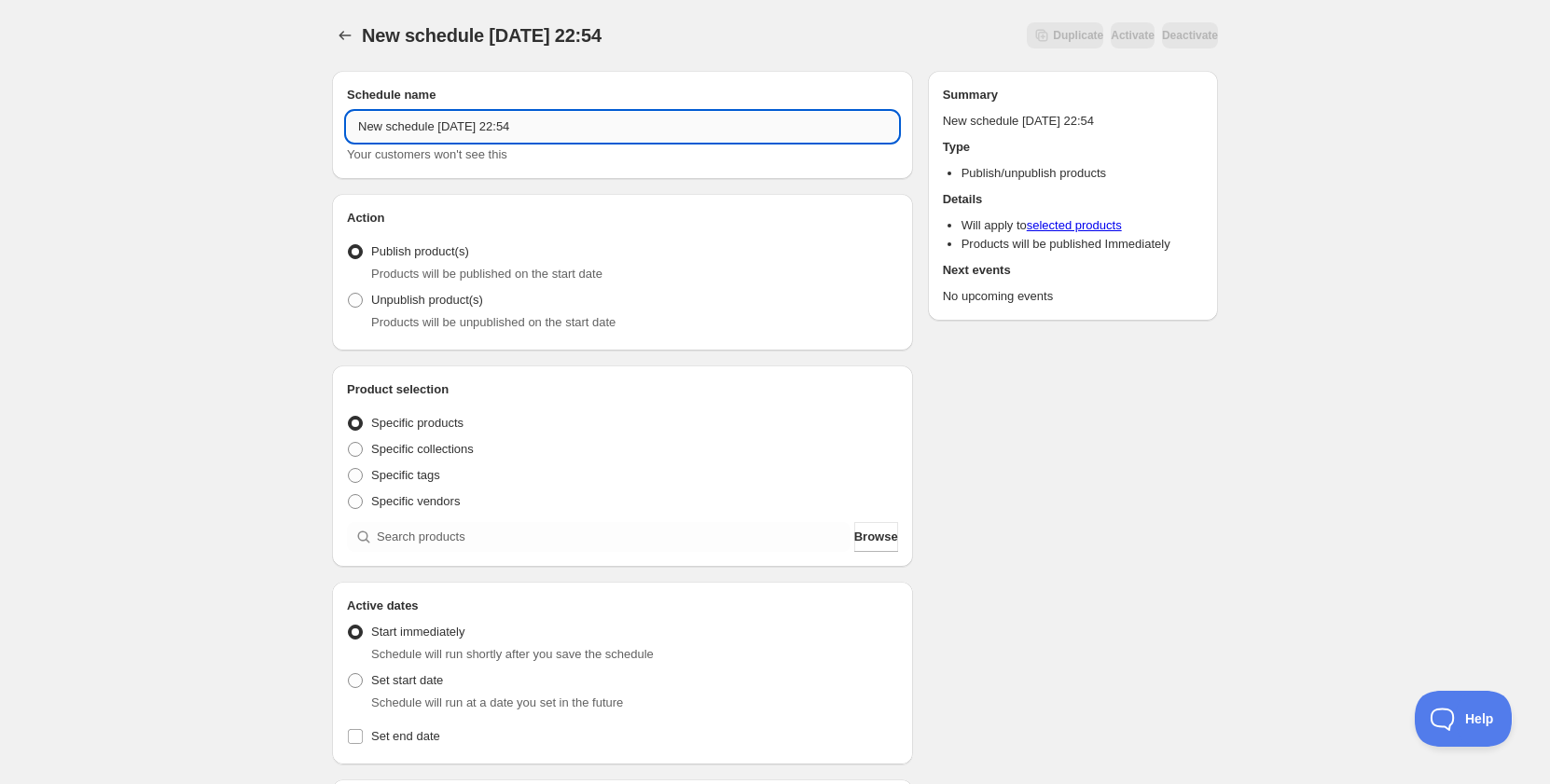
click at [362, 115] on input "New schedule [DATE] 22:54" at bounding box center [623, 126] width 552 height 30
drag, startPoint x: 436, startPoint y: 122, endPoint x: 513, endPoint y: 121, distance: 77.0
click at [513, 121] on input "Schedule for C9D25" at bounding box center [623, 126] width 552 height 30
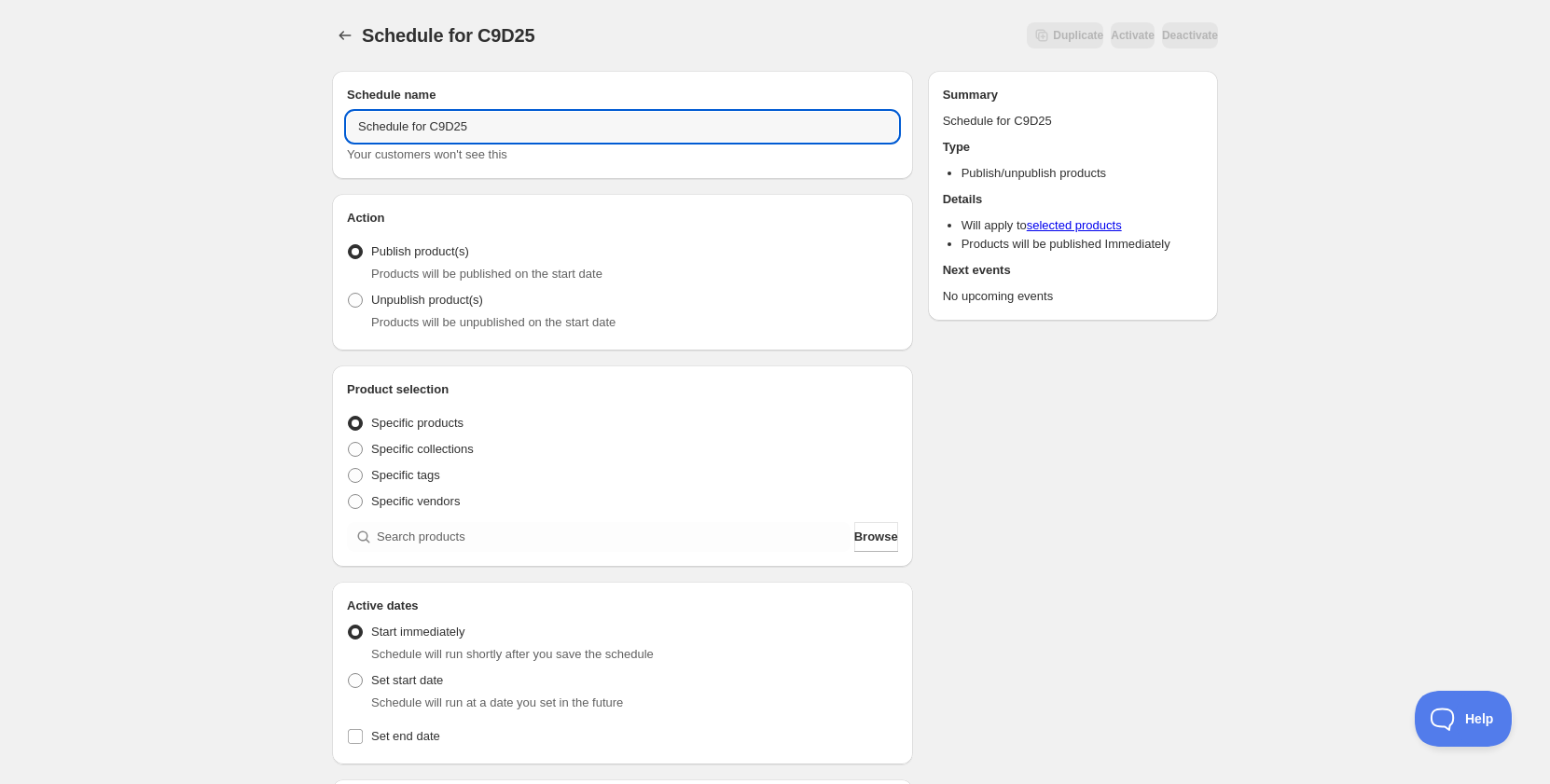
type input "Schedule for C9D25"
click at [455, 539] on input "search" at bounding box center [614, 537] width 474 height 30
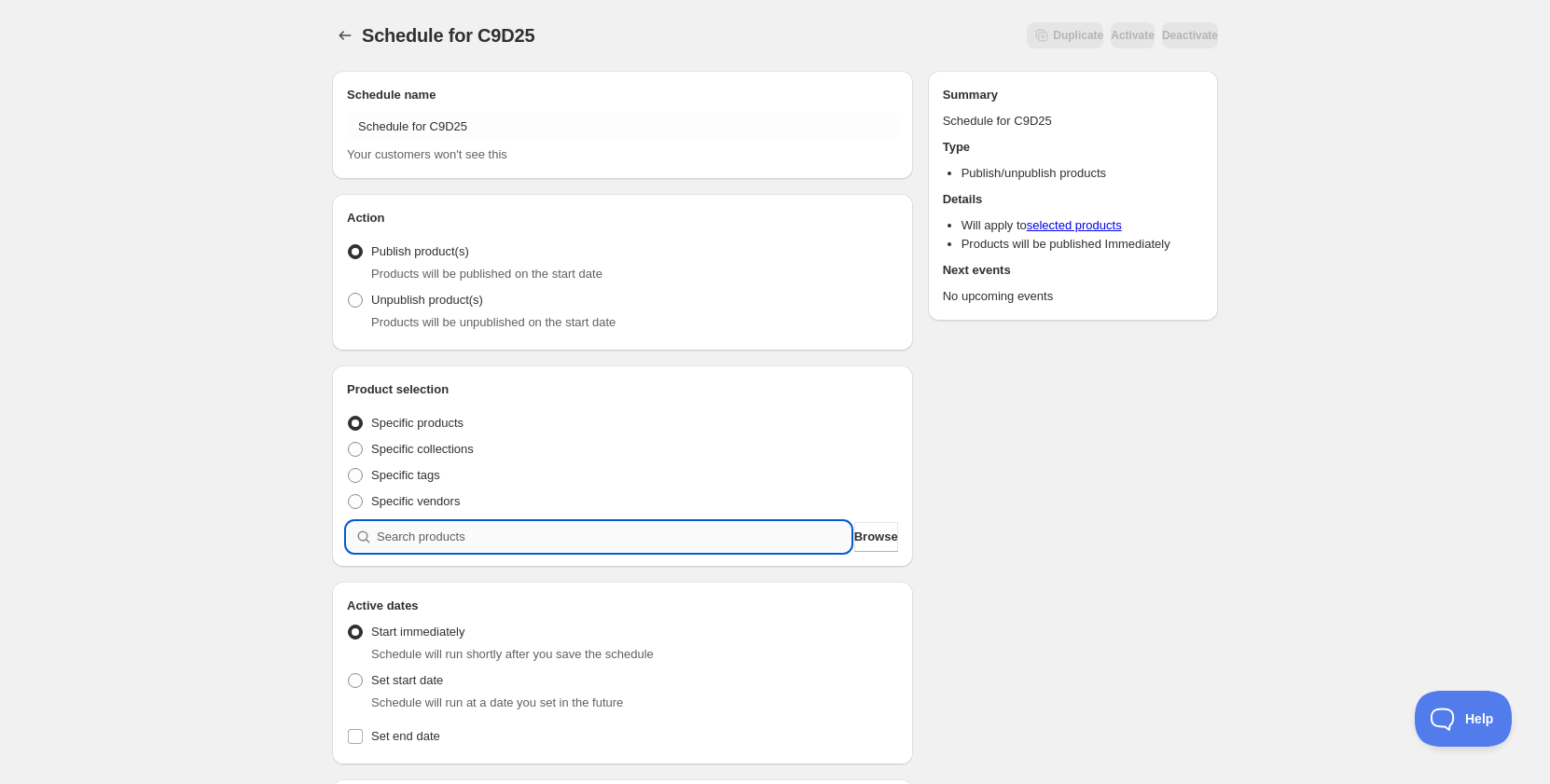
paste input "C9D25"
type input "C9D25"
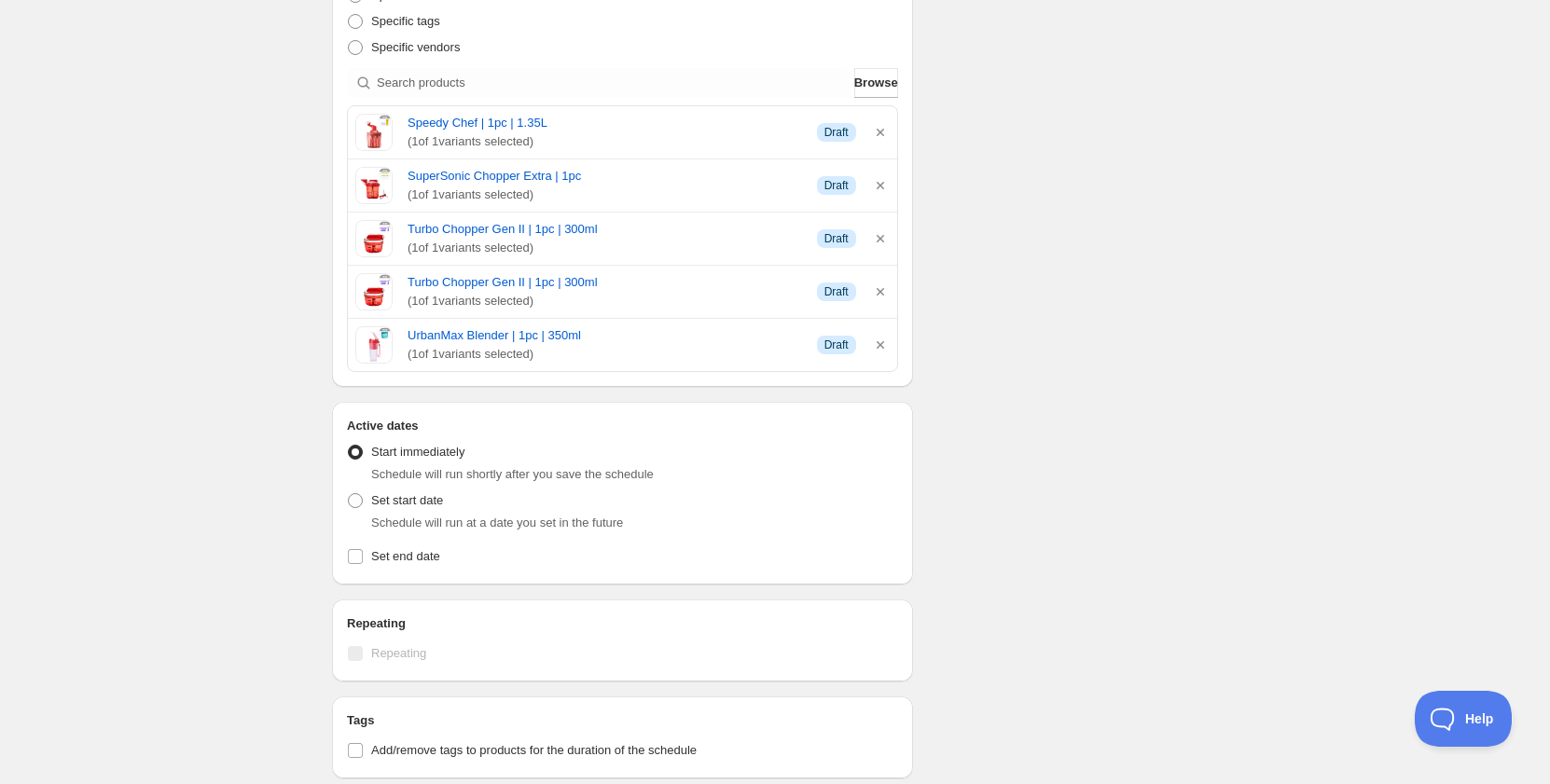
scroll to position [466, 0]
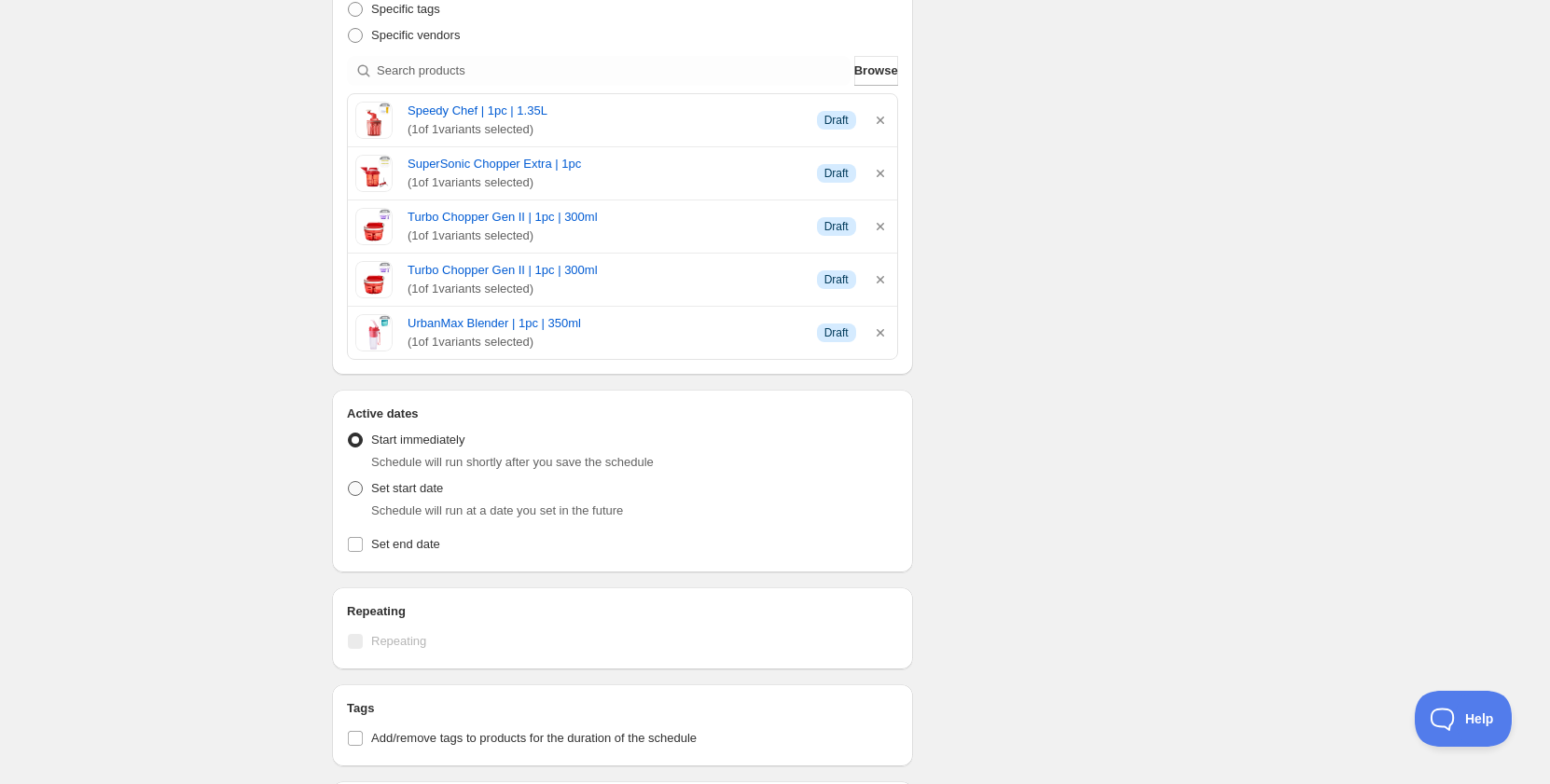
click at [416, 485] on span "Set start date" at bounding box center [407, 488] width 72 height 14
click at [348, 482] on input "Set start date" at bounding box center [347, 481] width 1 height 1
radio input "true"
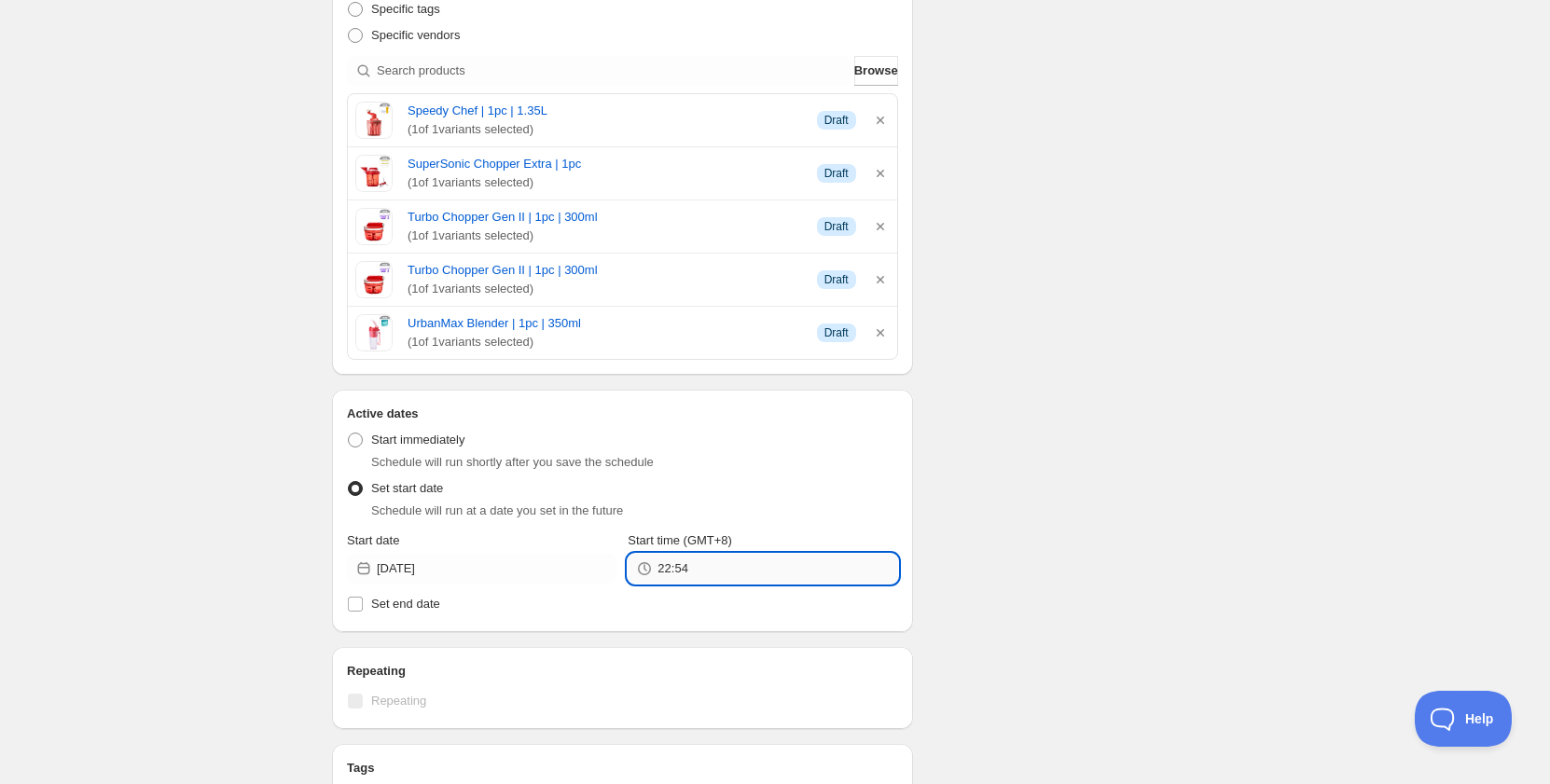
click at [661, 565] on input "22:54" at bounding box center [777, 569] width 240 height 30
click at [670, 671] on div "23:30" at bounding box center [654, 676] width 31 height 19
drag, startPoint x: 679, startPoint y: 569, endPoint x: 705, endPoint y: 569, distance: 26.0
click at [705, 569] on input "23:30" at bounding box center [777, 569] width 240 height 30
type input "23:55"
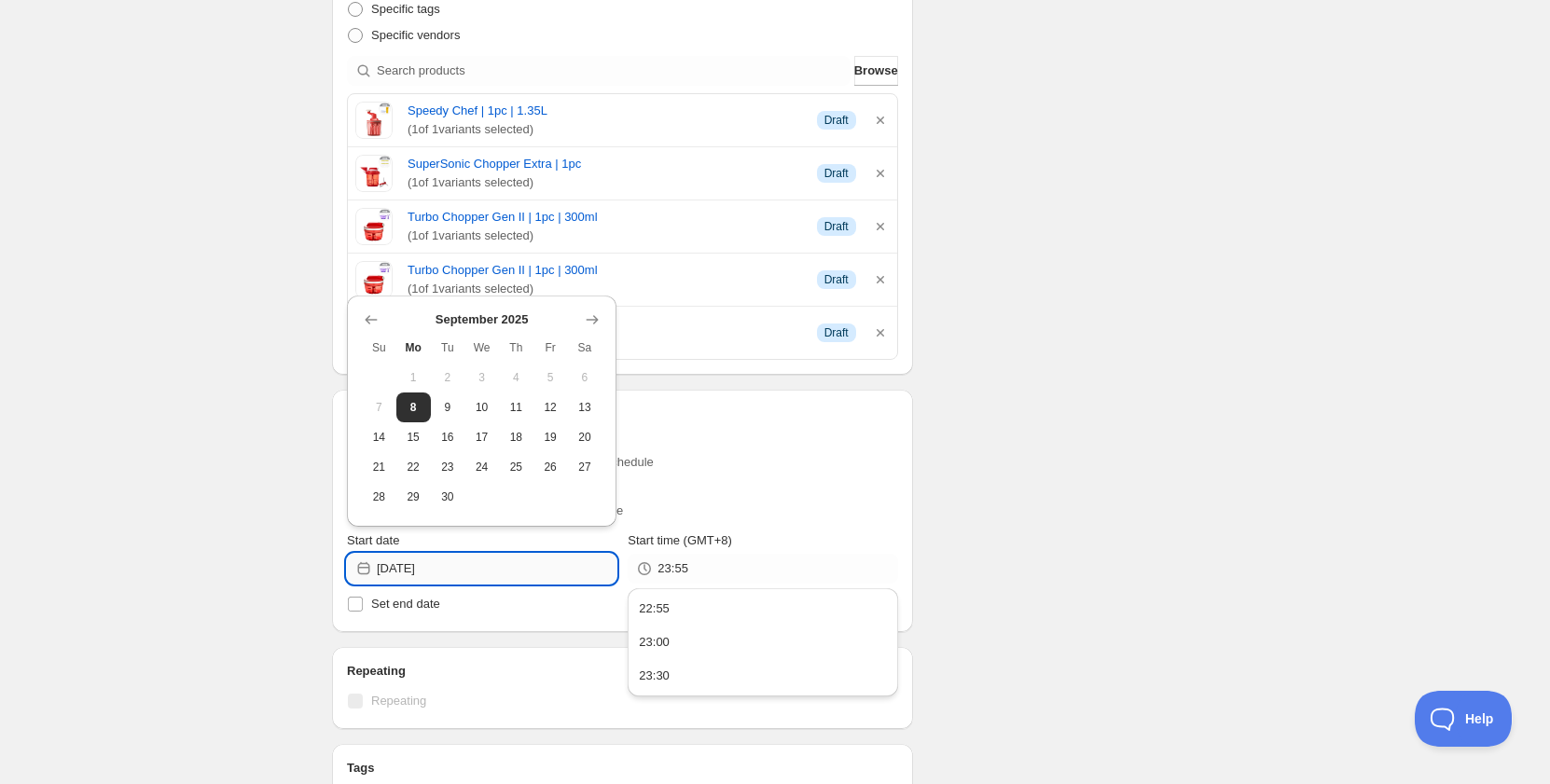
click at [467, 566] on input "[DATE]" at bounding box center [497, 569] width 240 height 30
click at [274, 472] on div "Schedule for C9D25. This page is ready Schedule for C9D25 Duplicate Activate De…" at bounding box center [775, 411] width 1550 height 1754
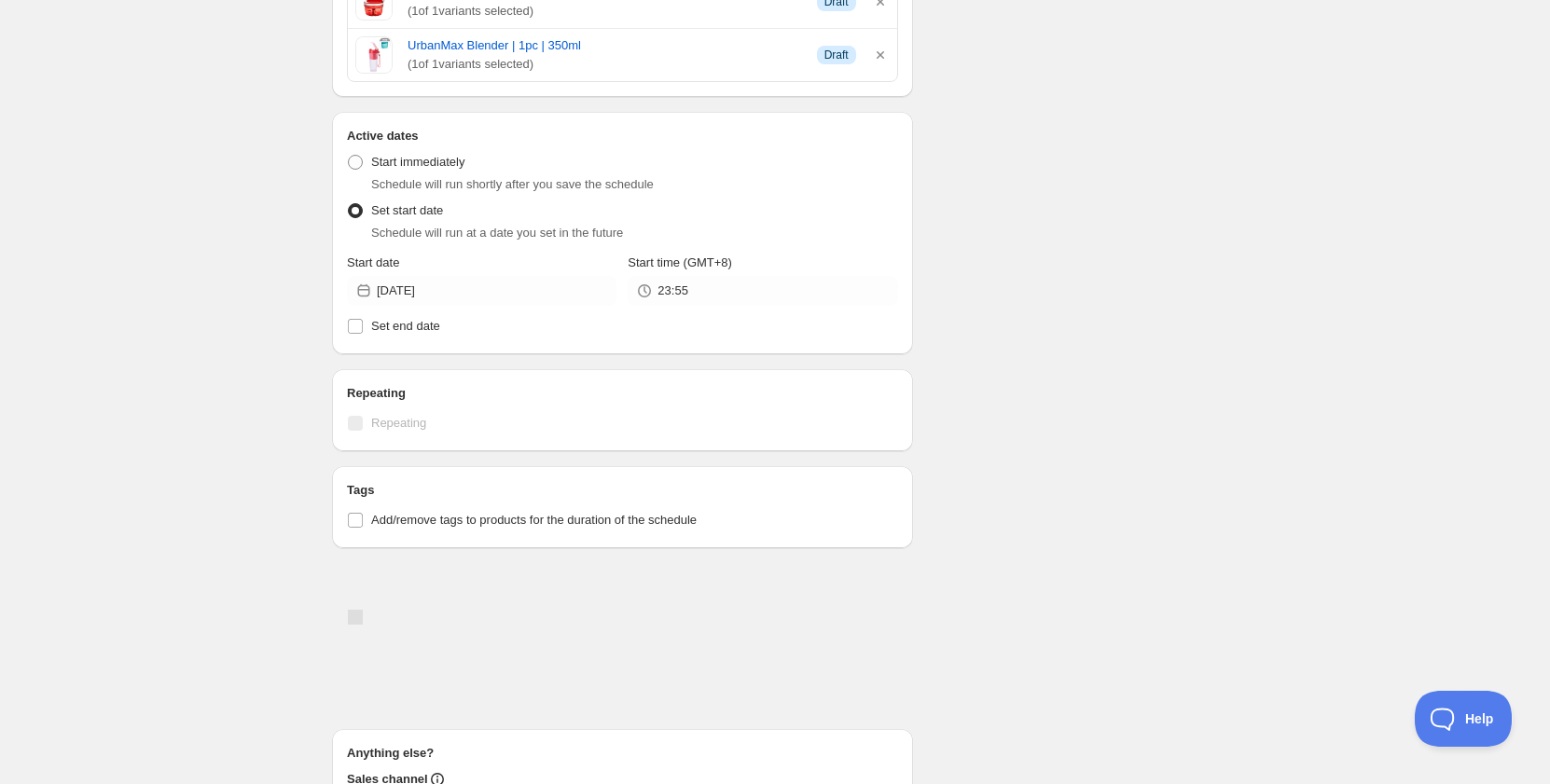
scroll to position [746, 0]
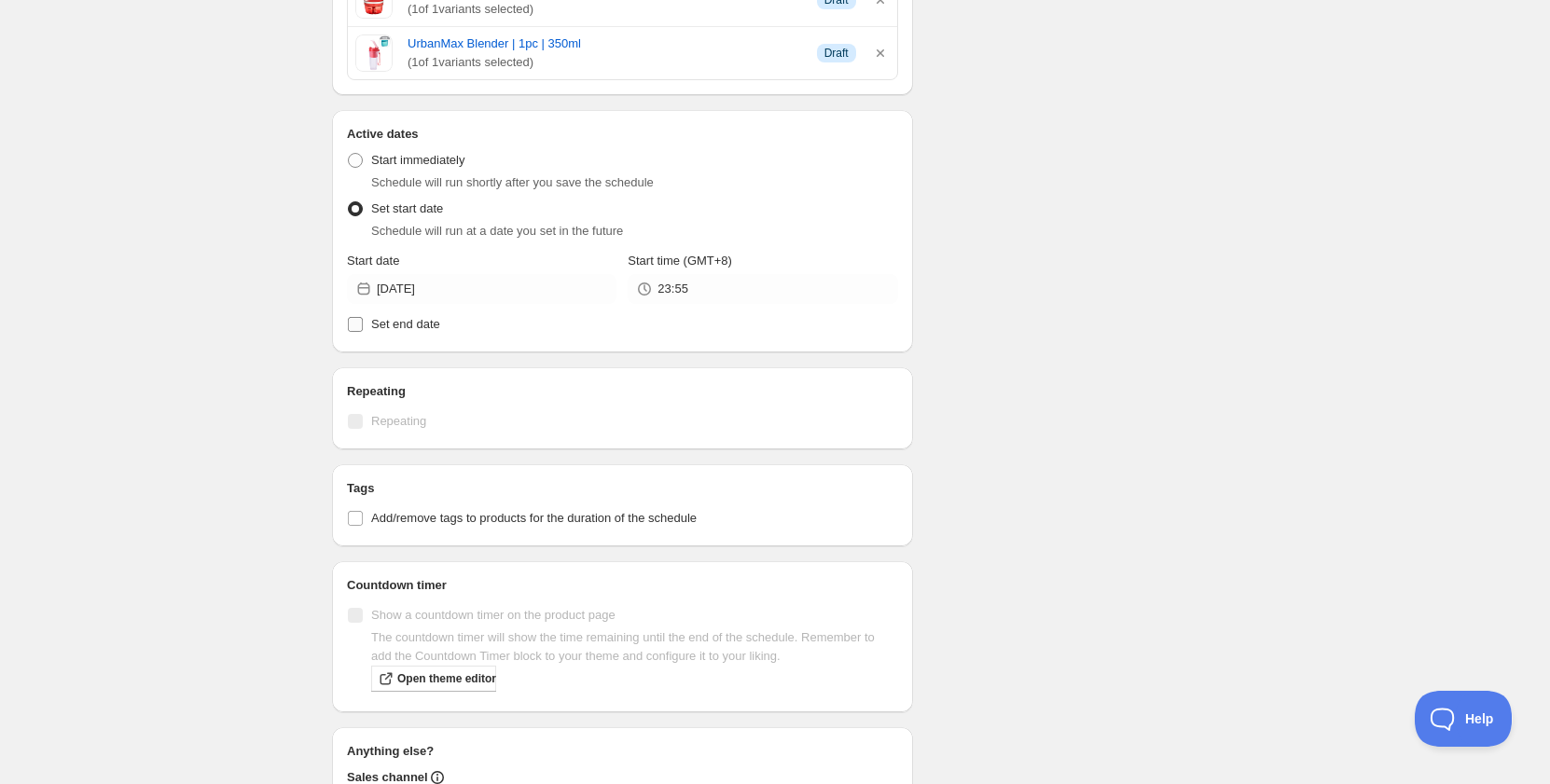
click at [430, 319] on span "Set end date" at bounding box center [405, 324] width 69 height 14
click at [362, 319] on input "Set end date" at bounding box center [354, 324] width 15 height 15
checkbox input "true"
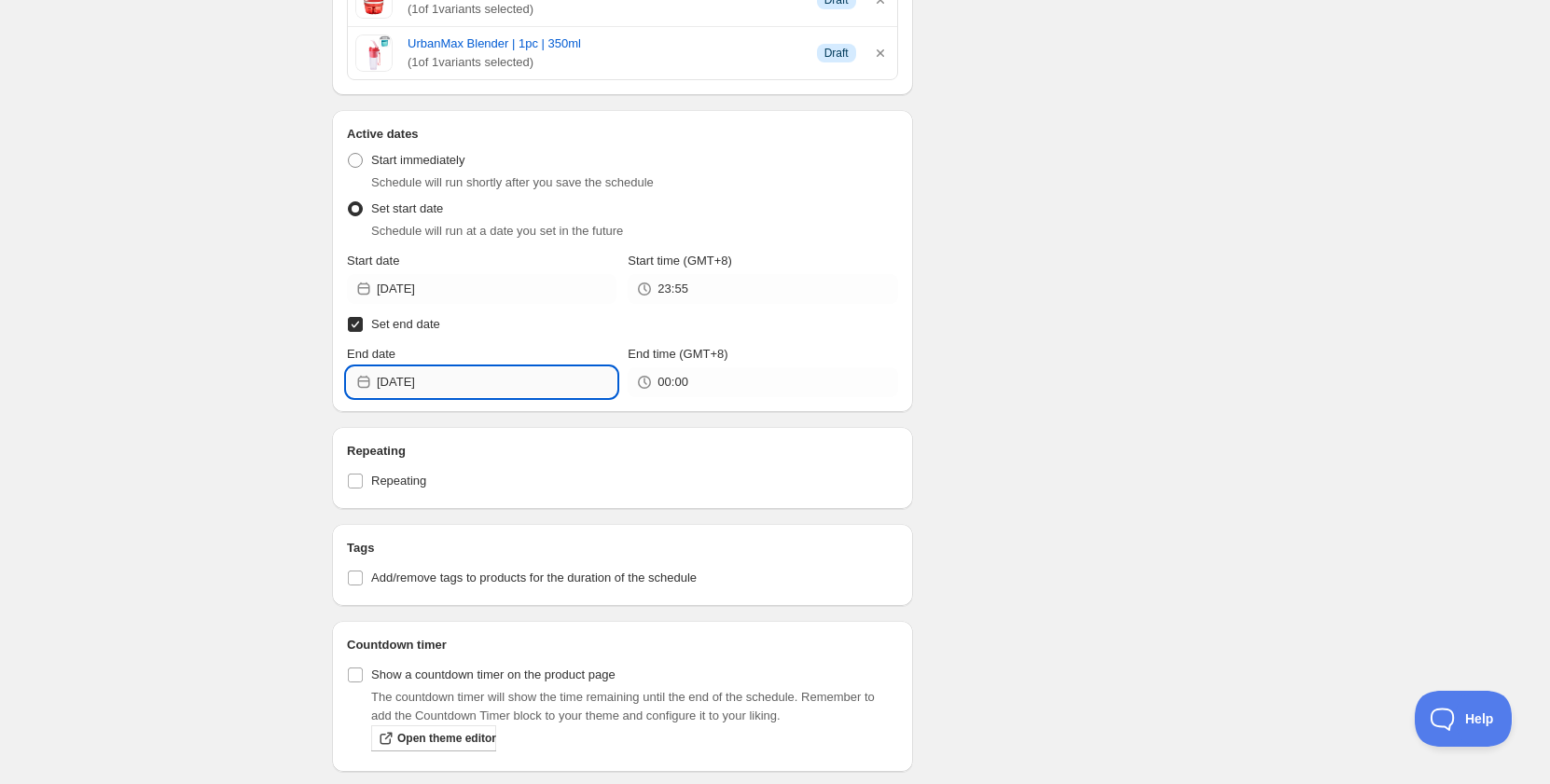
click at [424, 377] on input "[DATE]" at bounding box center [497, 382] width 240 height 30
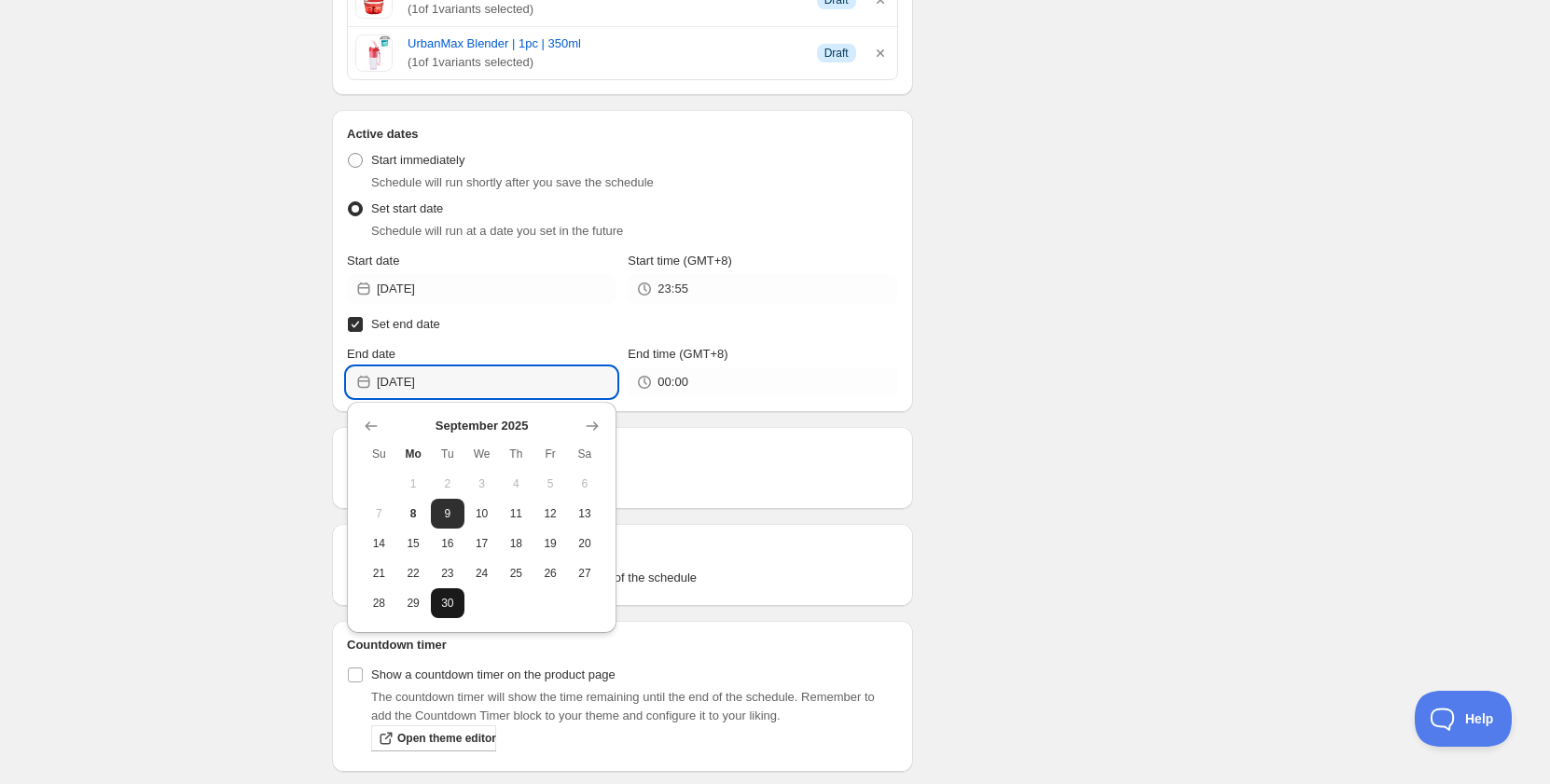
click at [457, 599] on span "30" at bounding box center [448, 603] width 20 height 15
type input "[DATE]"
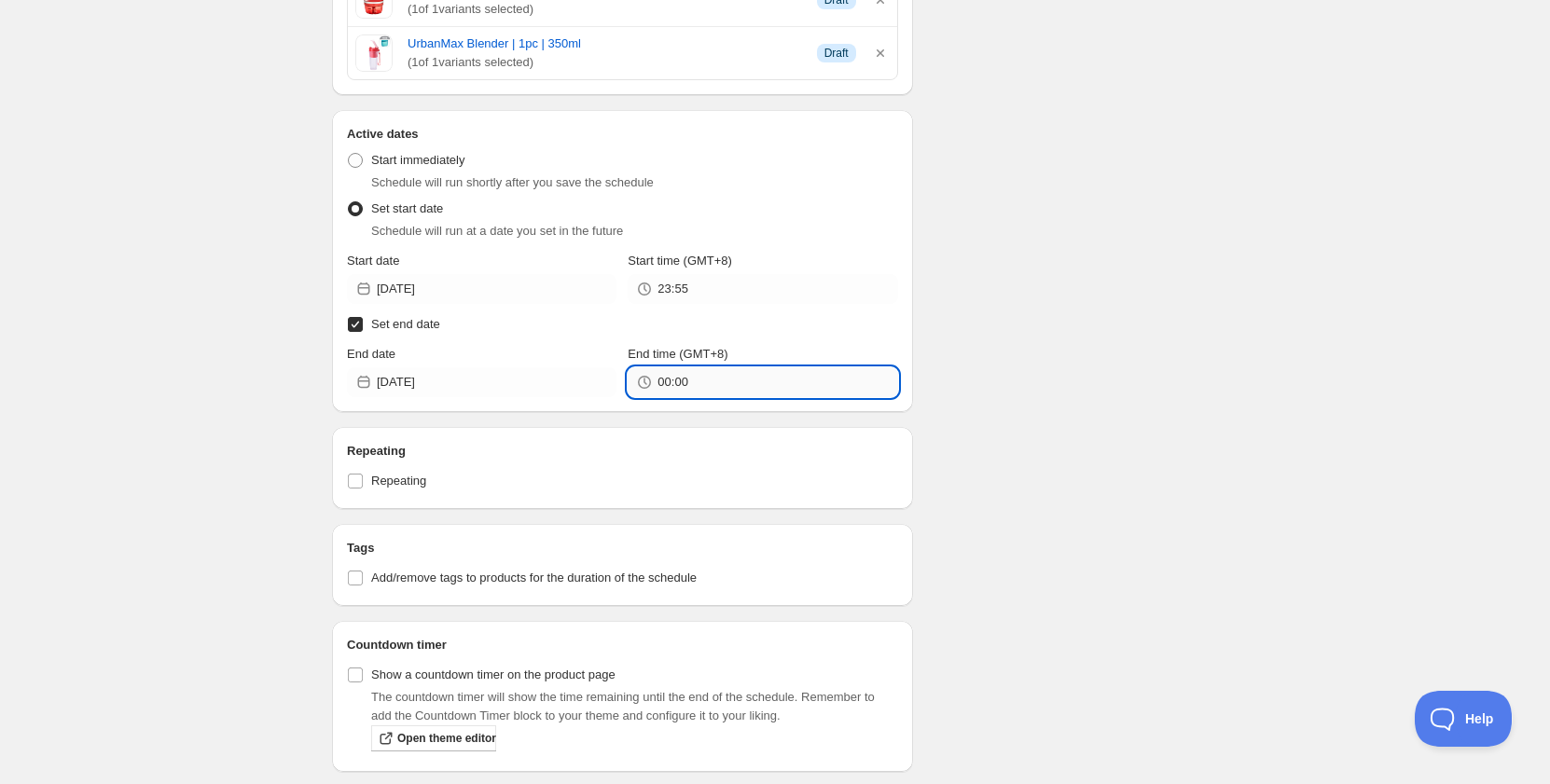
click at [743, 377] on input "00:00" at bounding box center [777, 382] width 240 height 30
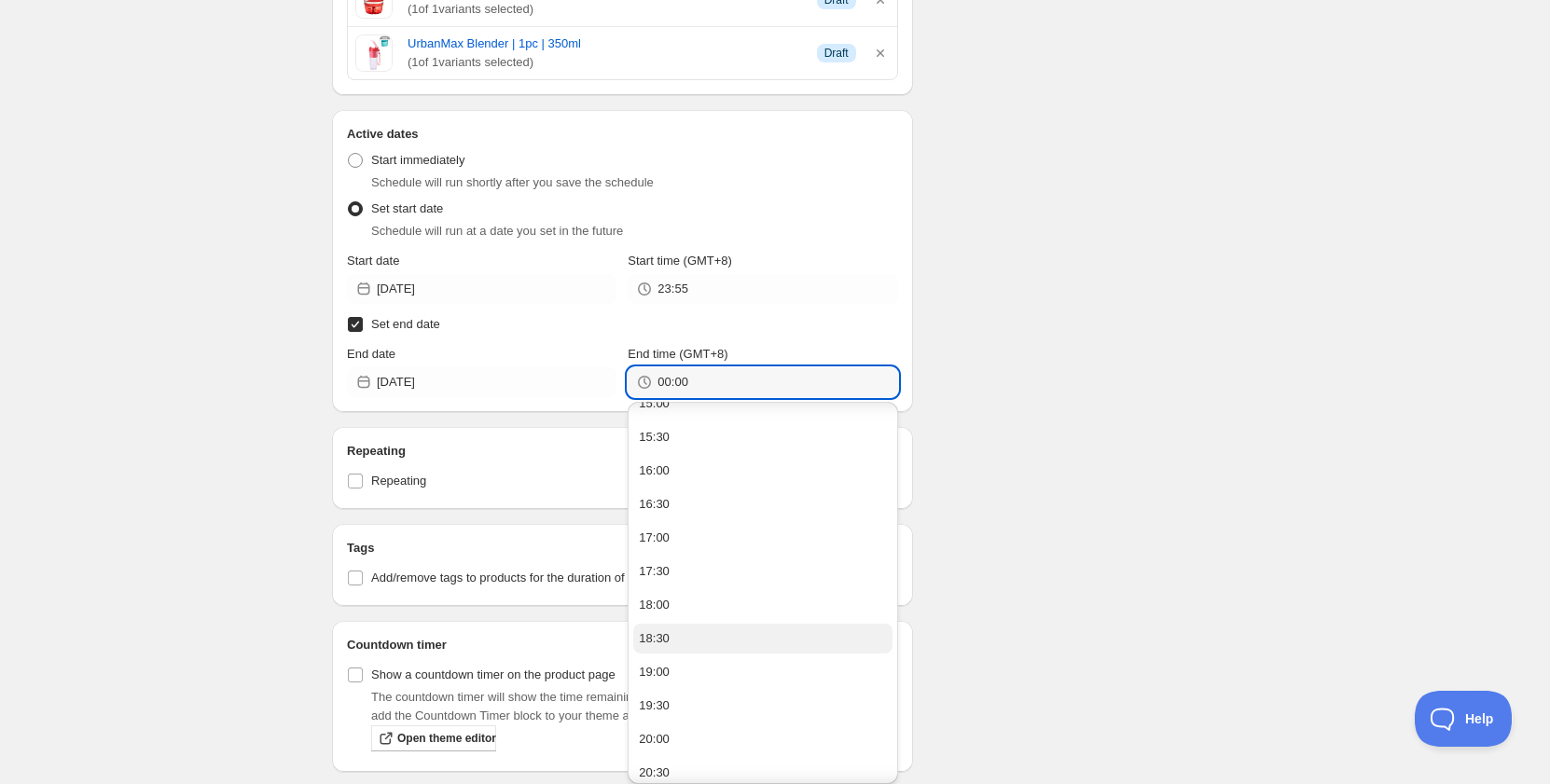
scroll to position [1212, 0]
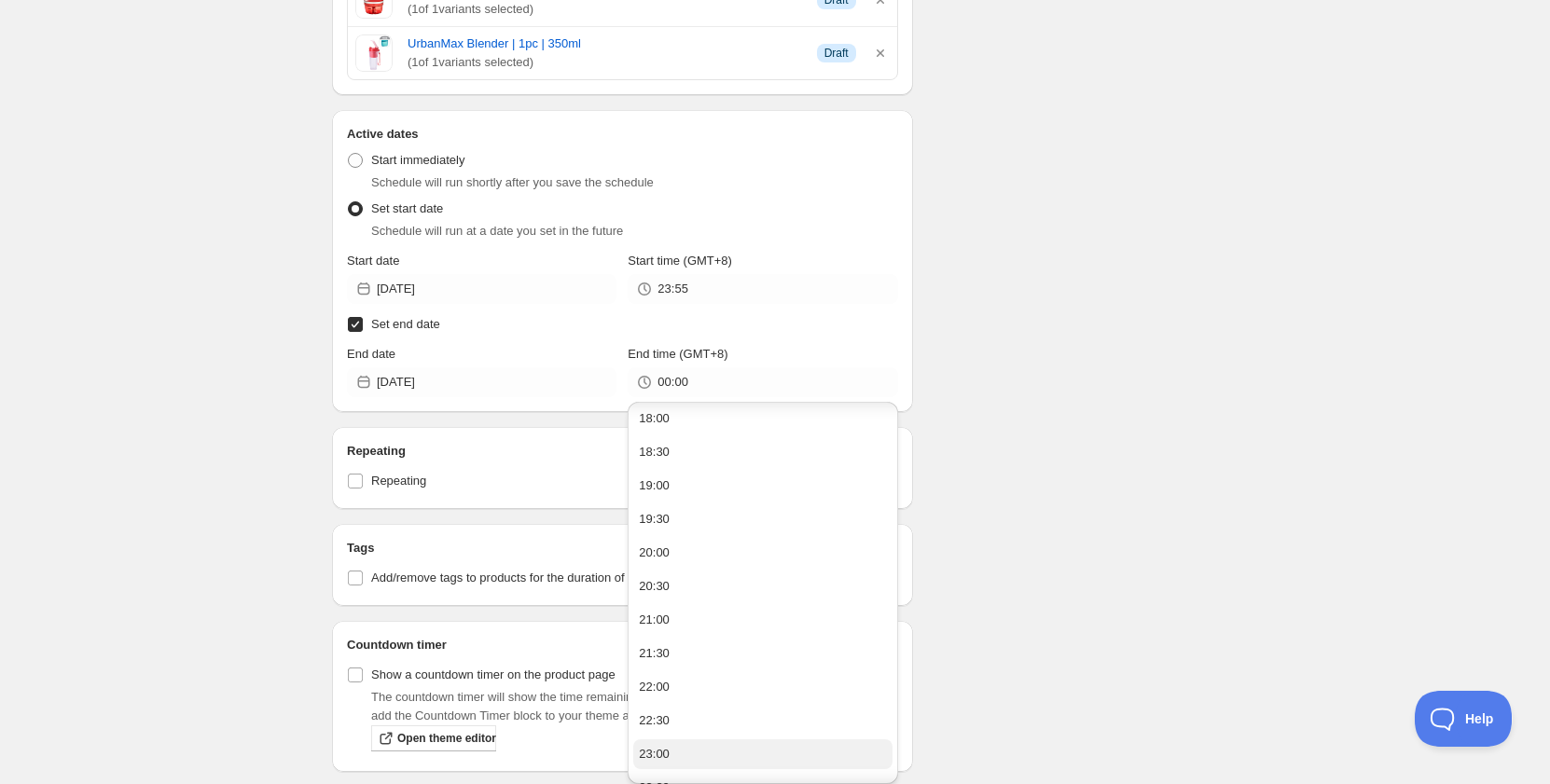
click at [678, 752] on button "23:00" at bounding box center [763, 754] width 259 height 30
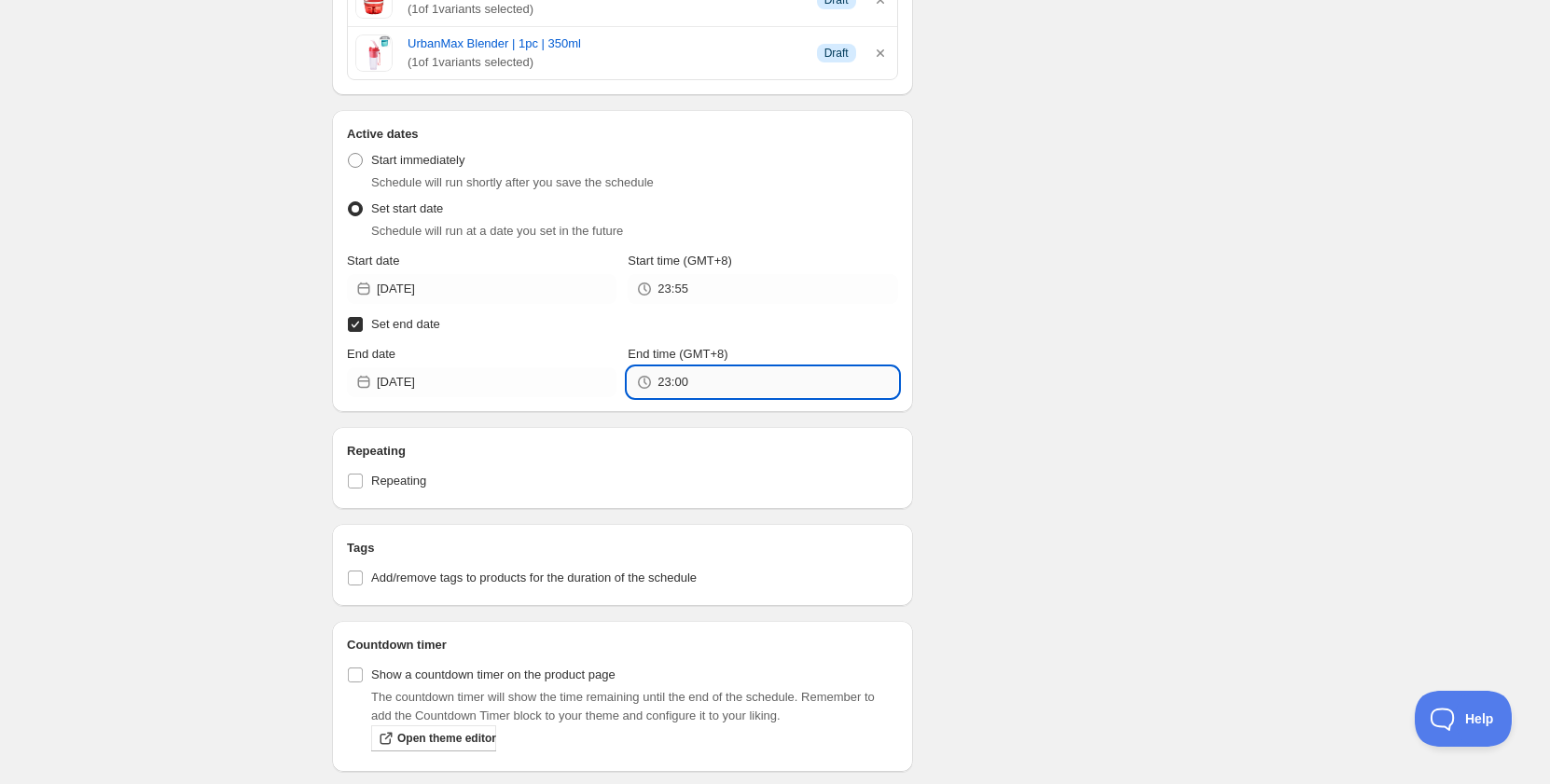
click at [726, 389] on input "23:00" at bounding box center [777, 382] width 240 height 30
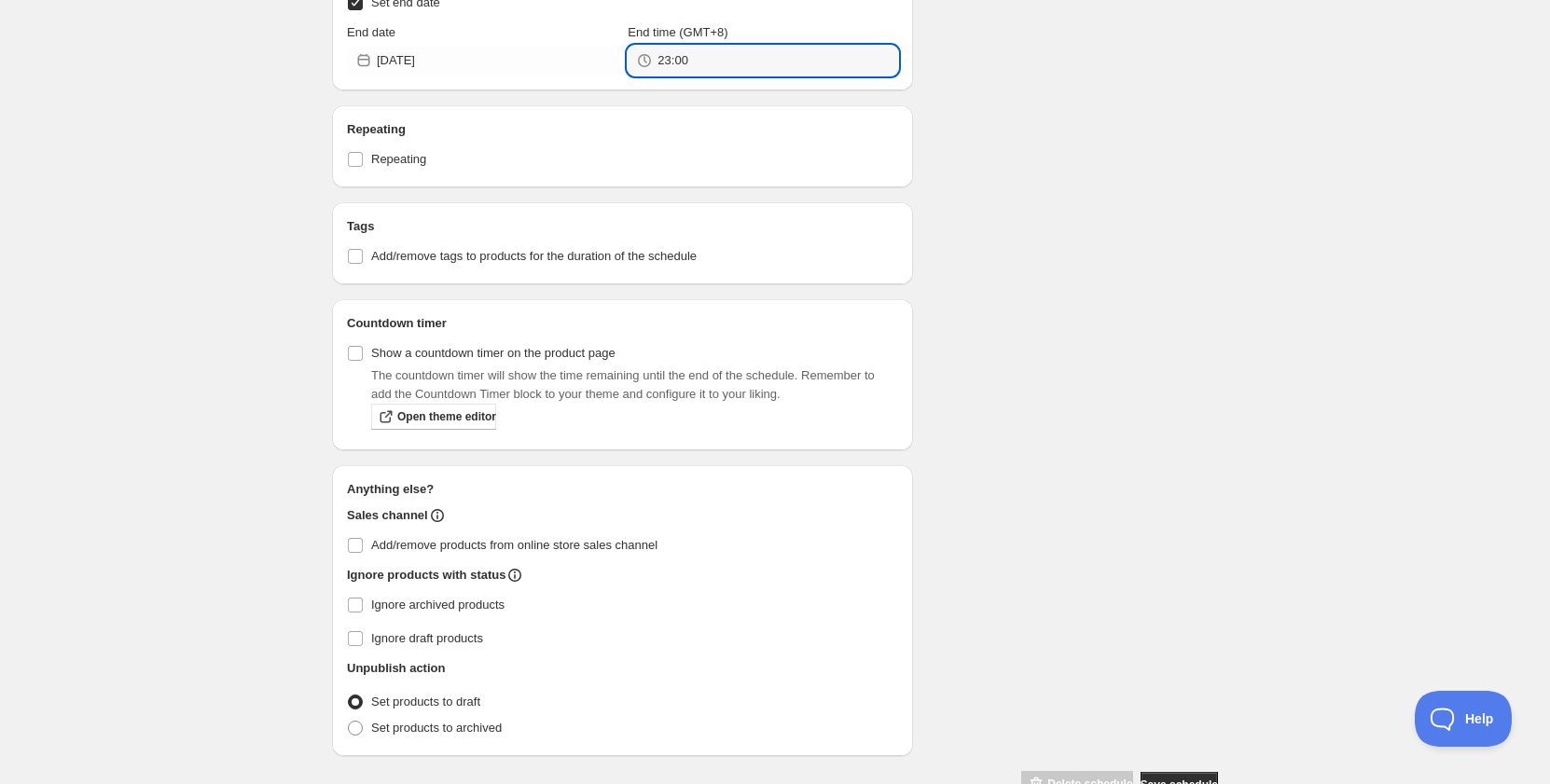
scroll to position [1025, 0]
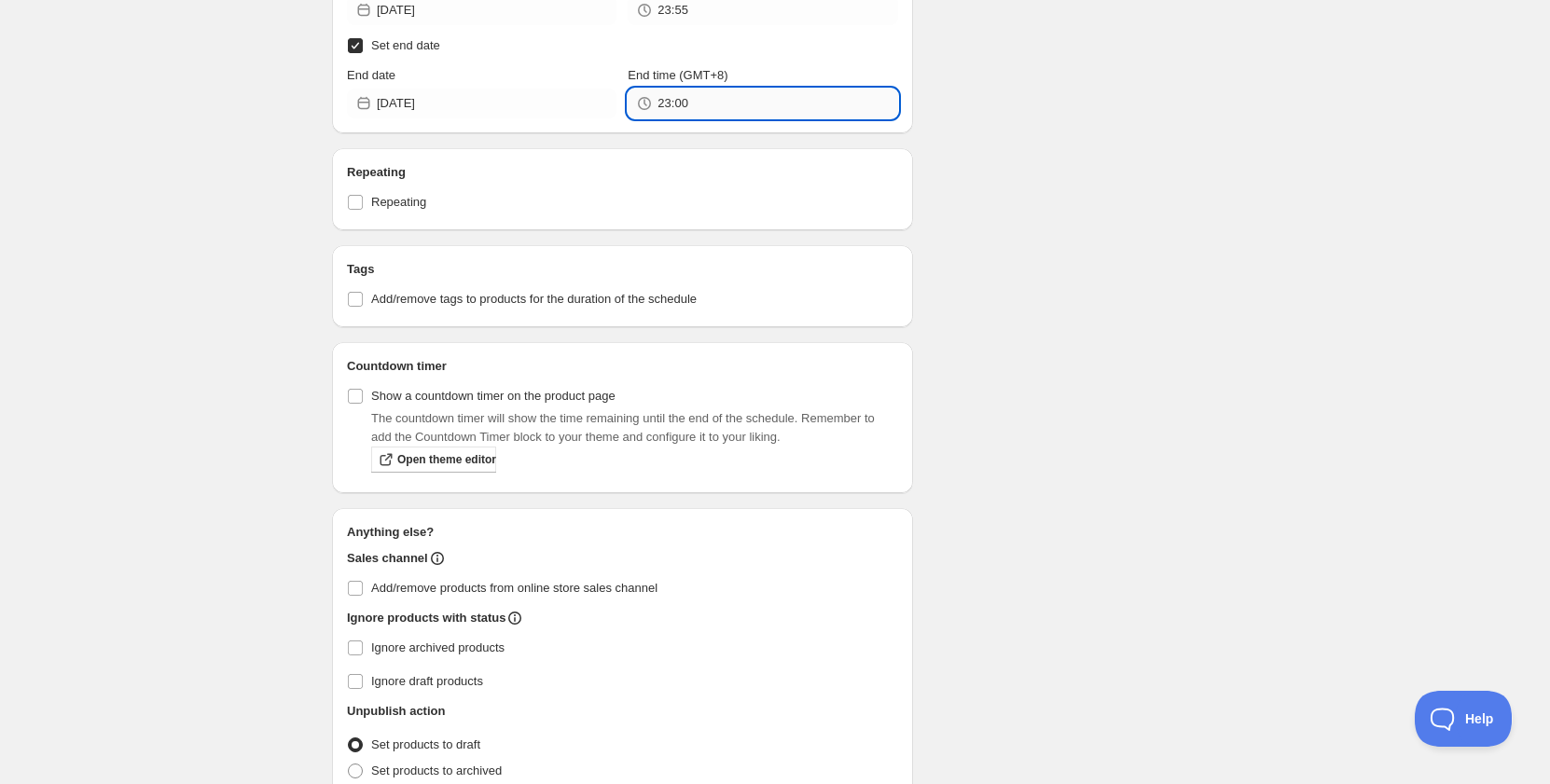
click at [718, 91] on input "23:00" at bounding box center [777, 103] width 240 height 30
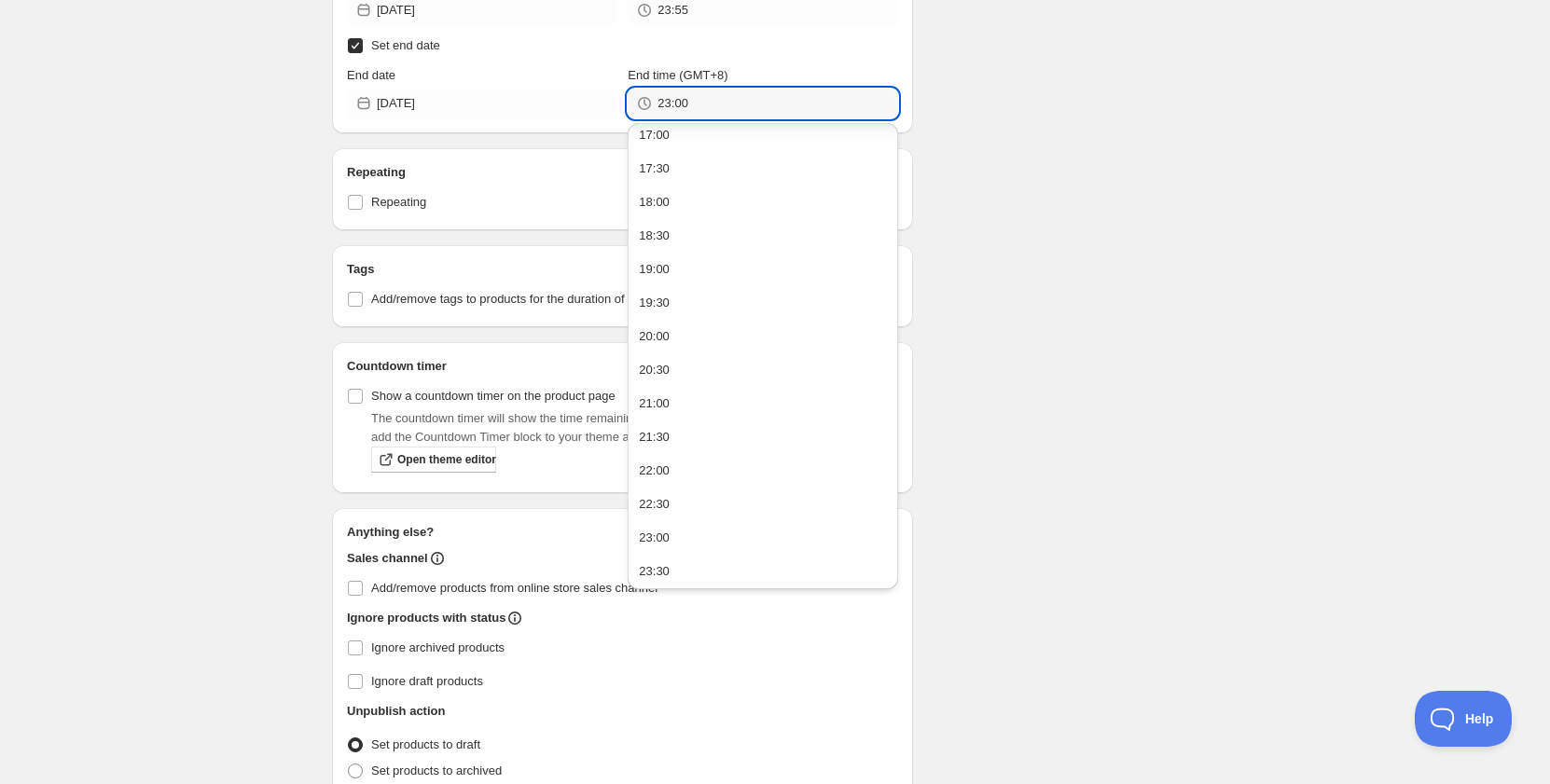
scroll to position [1152, 0]
click at [684, 566] on button "23:30" at bounding box center [763, 569] width 259 height 30
type input "23:30"
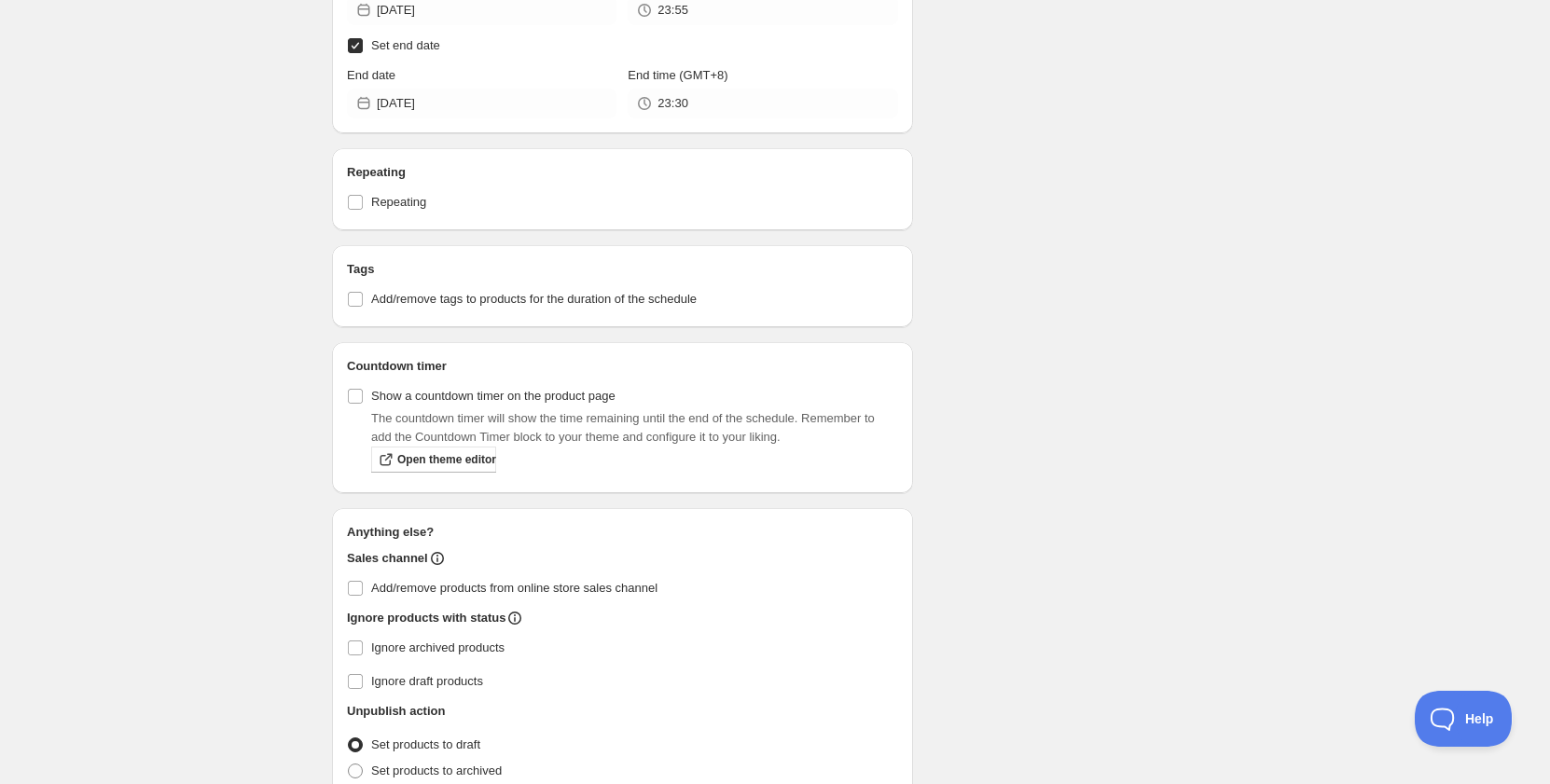
drag, startPoint x: 1071, startPoint y: 438, endPoint x: 810, endPoint y: 376, distance: 268.3
click at [529, 288] on label "Add/remove tags to products for the duration of the schedule" at bounding box center [623, 299] width 552 height 26
click at [362, 292] on input "Add/remove tags to products for the duration of the schedule" at bounding box center [354, 298] width 15 height 15
checkbox input "true"
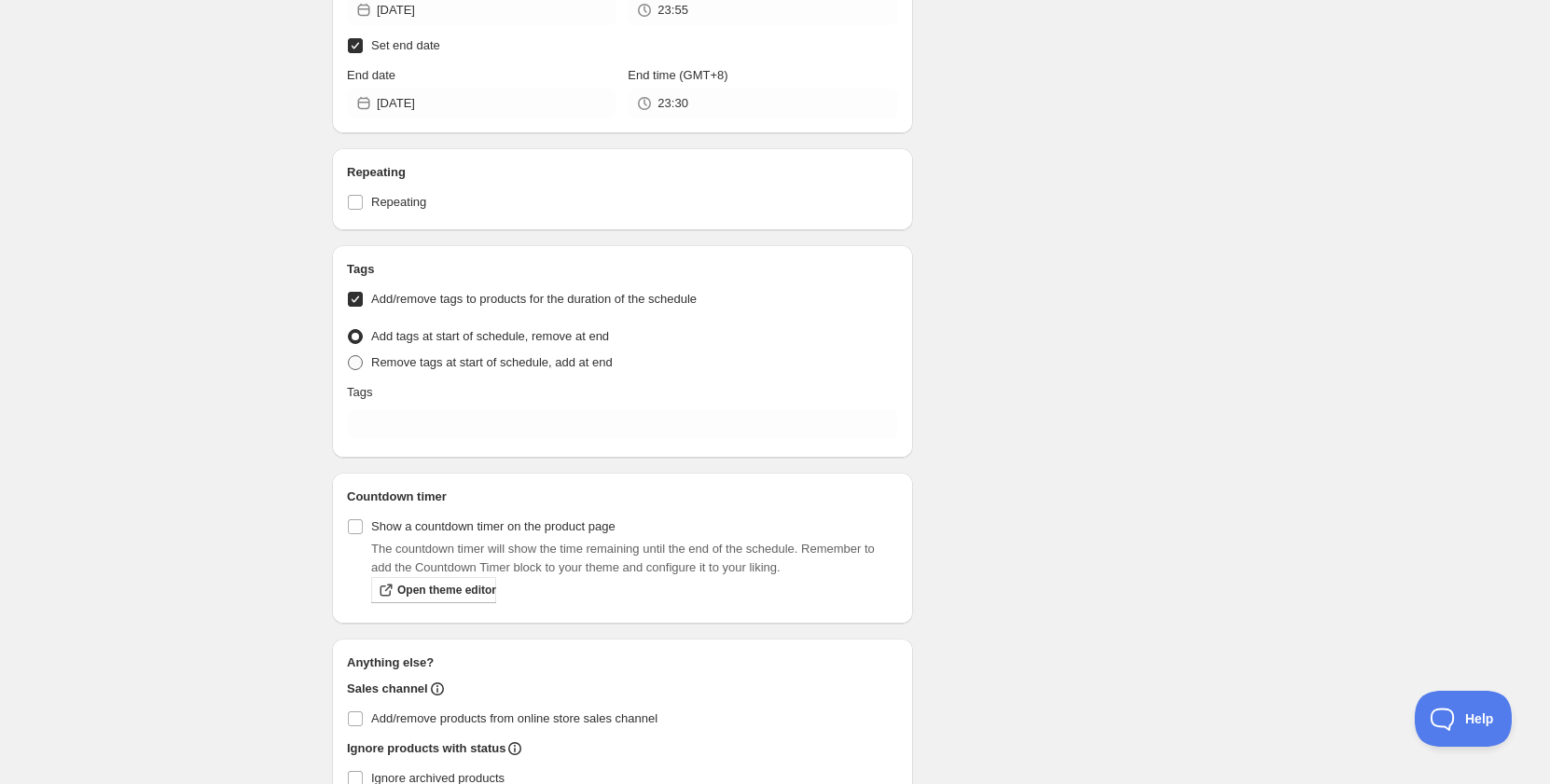
click at [435, 366] on span "Remove tags at start of schedule, add at end" at bounding box center [492, 362] width 242 height 14
click at [348, 356] on input "Remove tags at start of schedule, add at end" at bounding box center [347, 355] width 1 height 1
radio input "true"
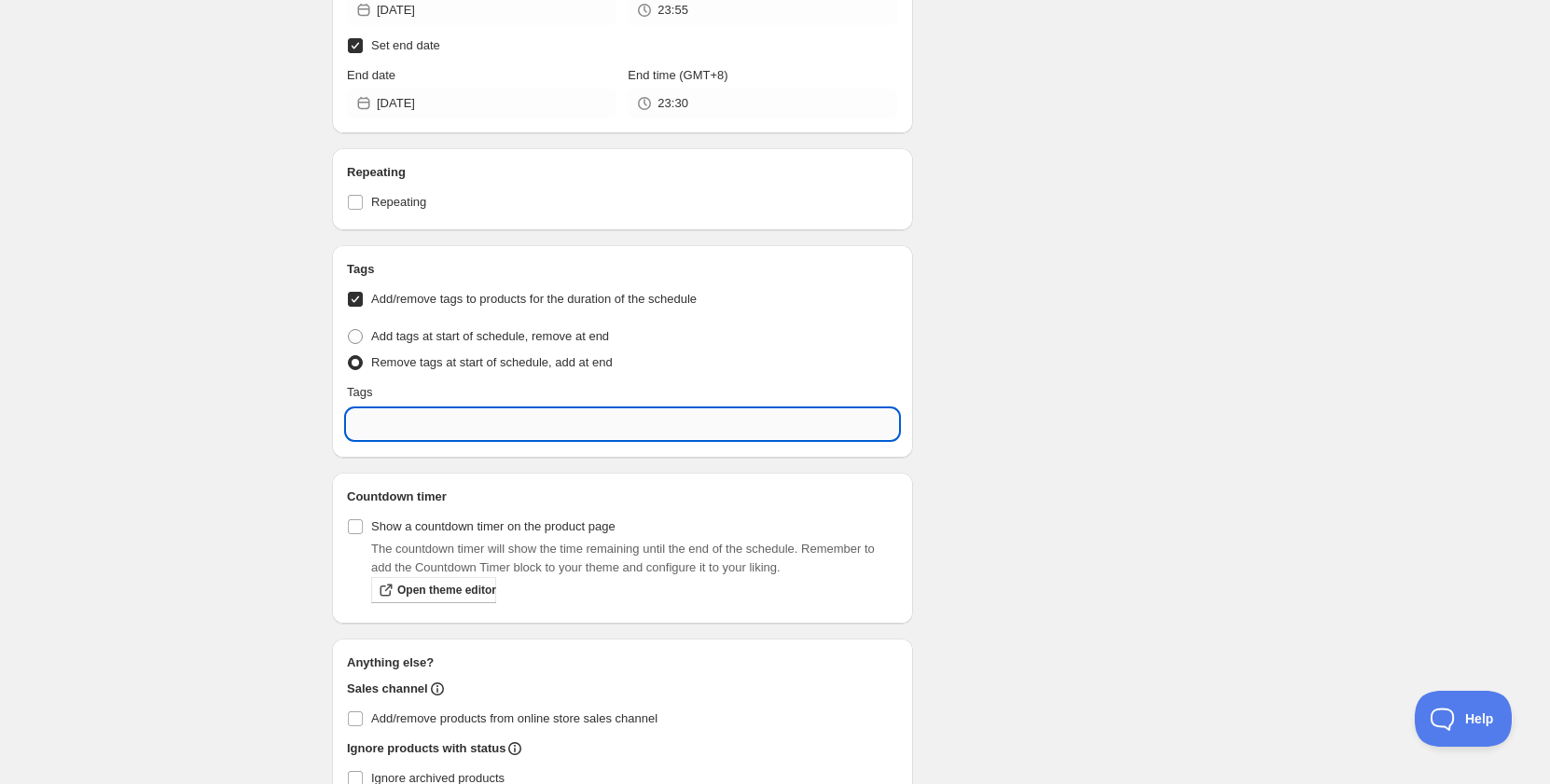
click at [435, 430] on input "text" at bounding box center [623, 424] width 552 height 30
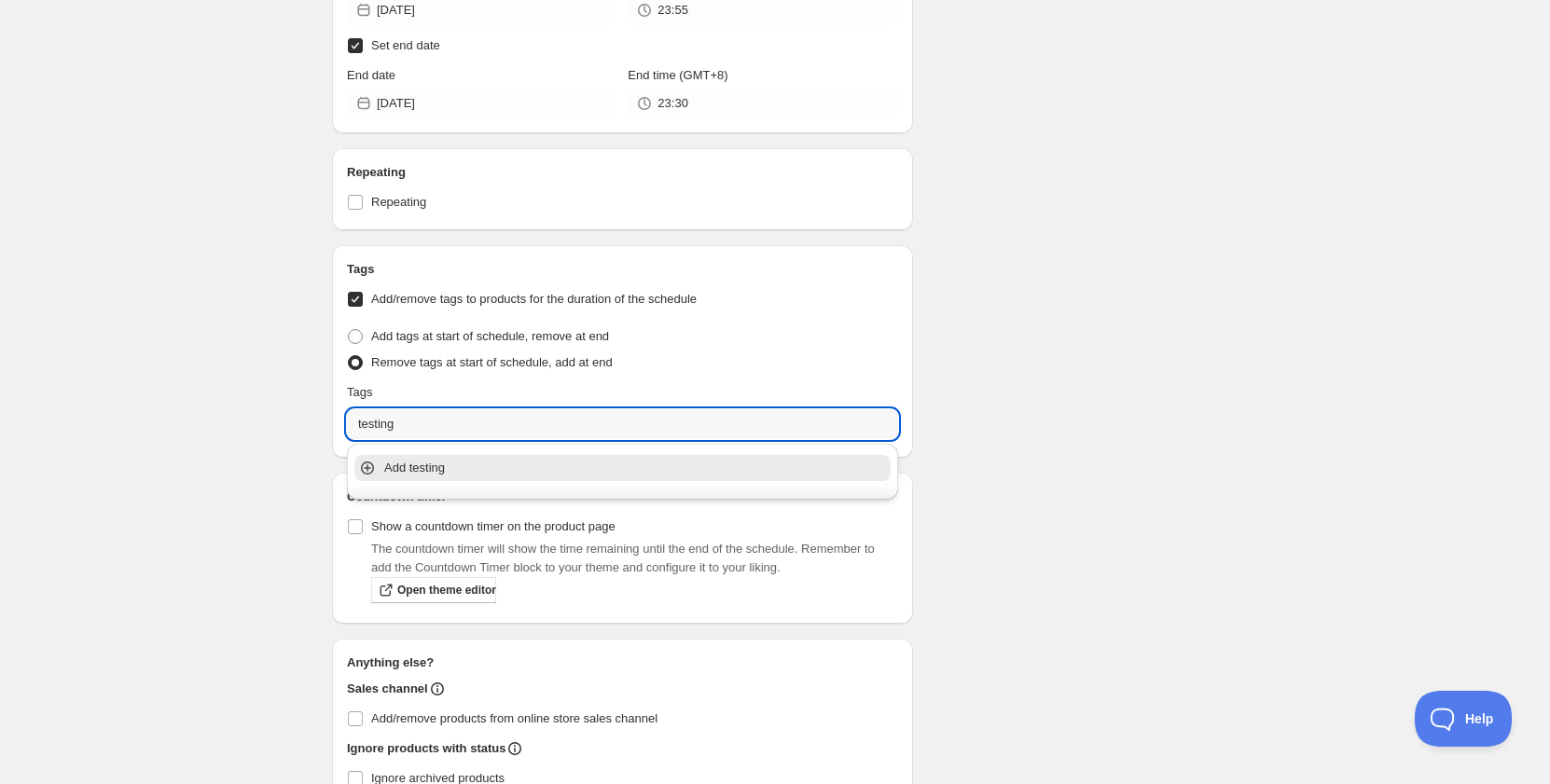
click at [459, 475] on p "Add testing" at bounding box center [635, 468] width 503 height 19
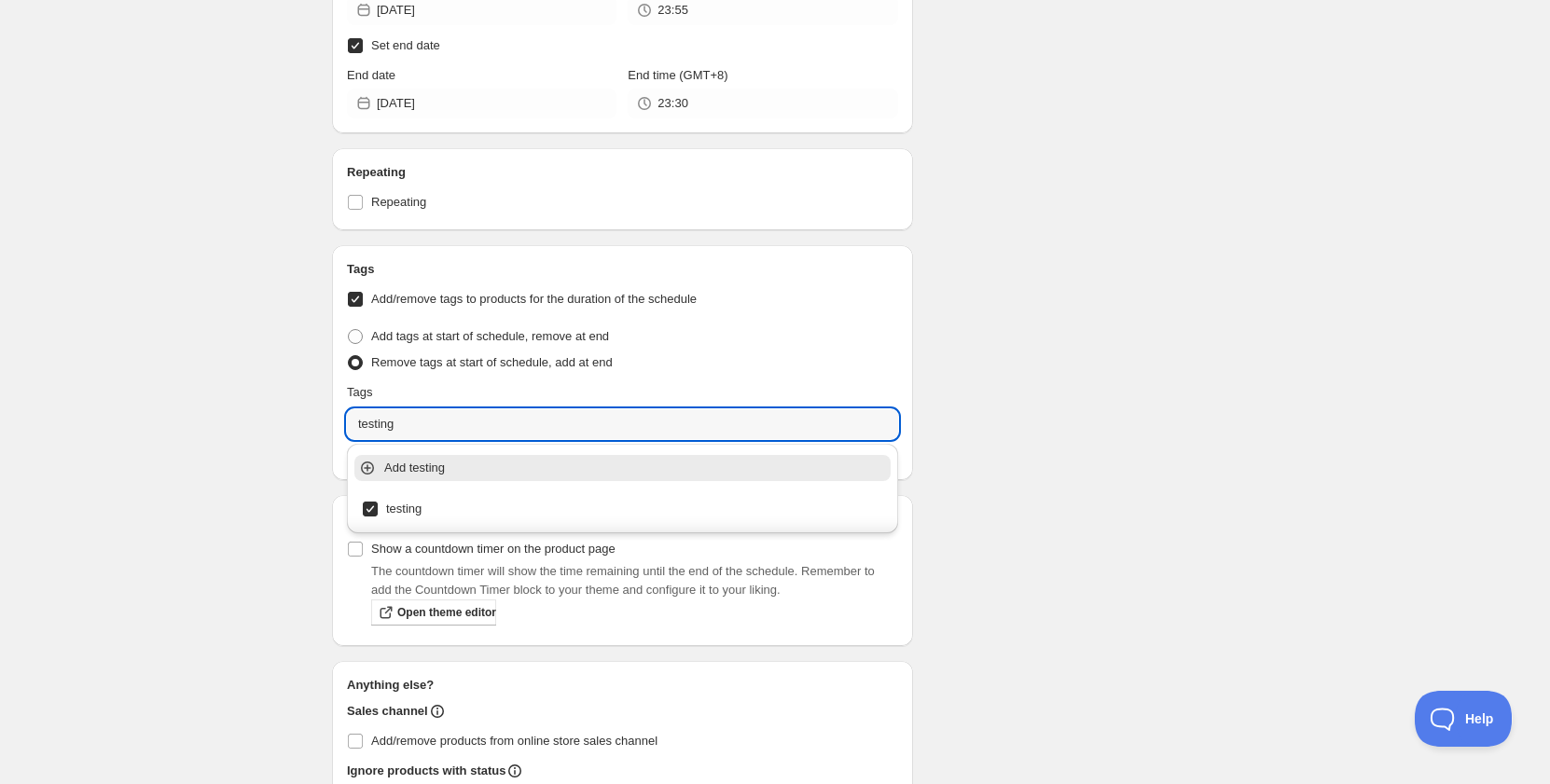
type input "testing"
click at [1026, 454] on div "Schedule name Schedule for C9D25 Your customers won't see this Action Action Pu…" at bounding box center [768, 13] width 901 height 1963
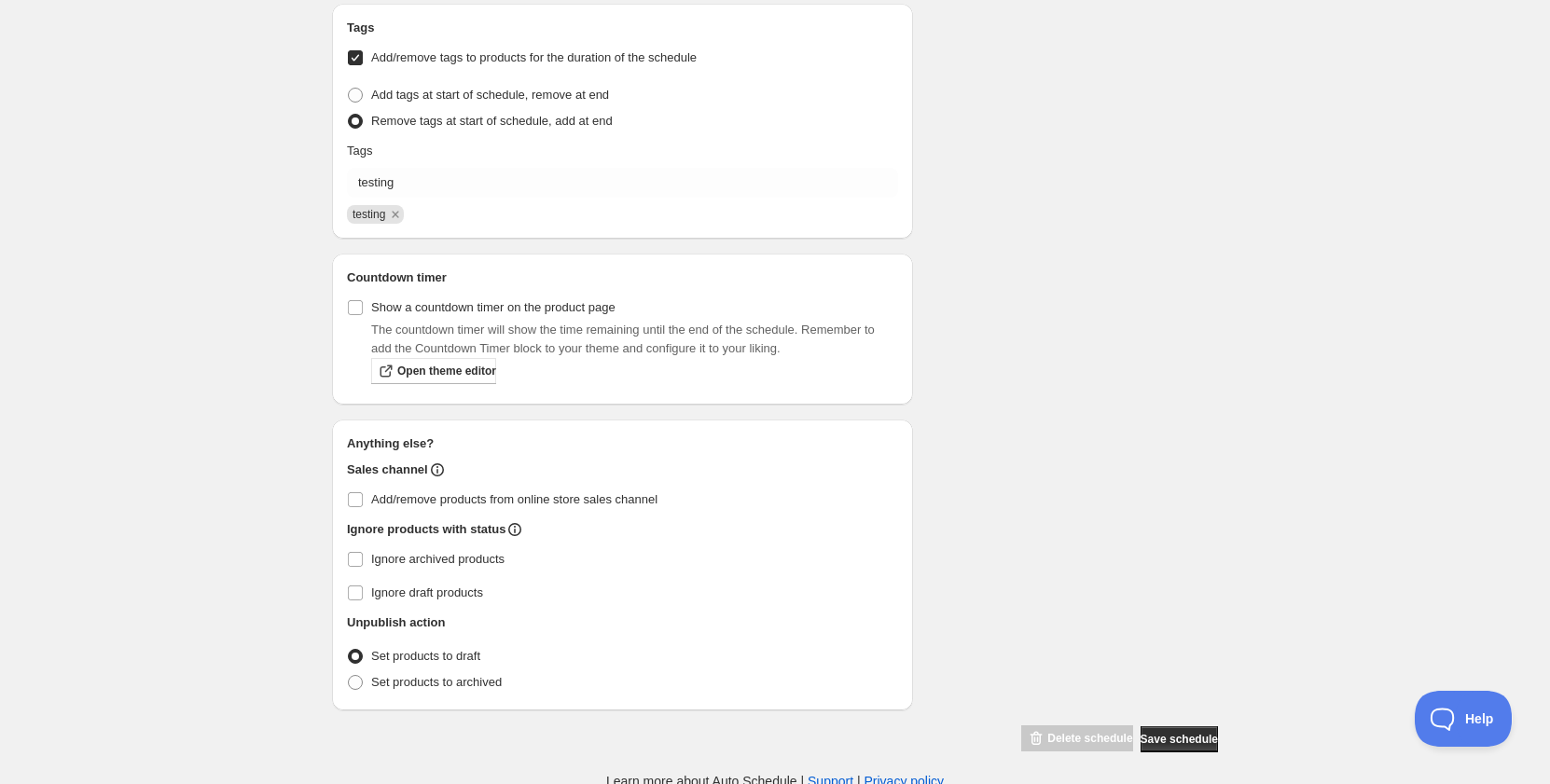
scroll to position [1272, 0]
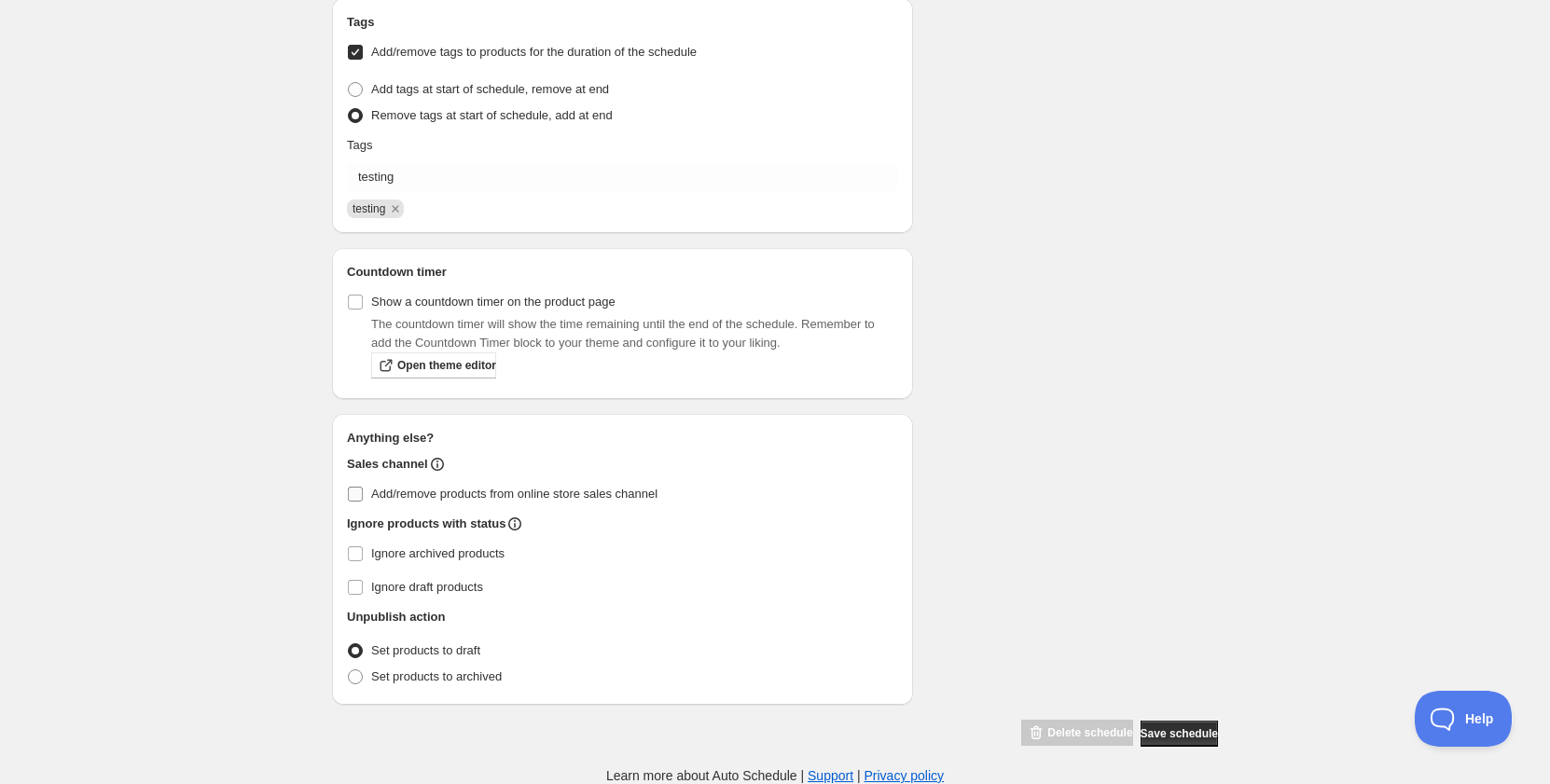
click at [445, 489] on span "Add/remove products from online store sales channel" at bounding box center [515, 493] width 287 height 14
click at [362, 489] on input "Add/remove products from online store sales channel" at bounding box center [354, 493] width 15 height 15
checkbox input "true"
click at [1176, 734] on span "Save schedule" at bounding box center [1180, 733] width 78 height 15
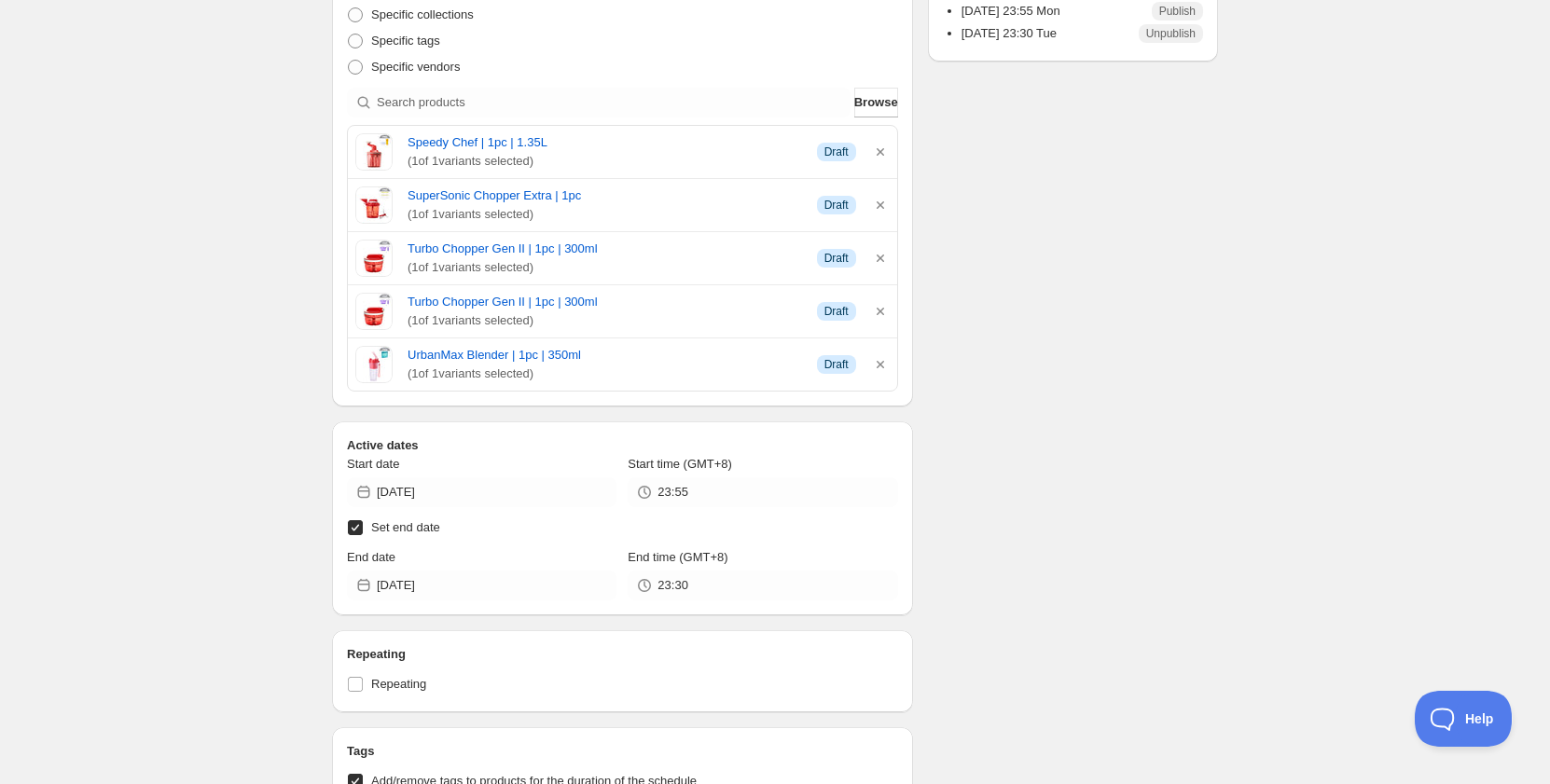
scroll to position [466, 0]
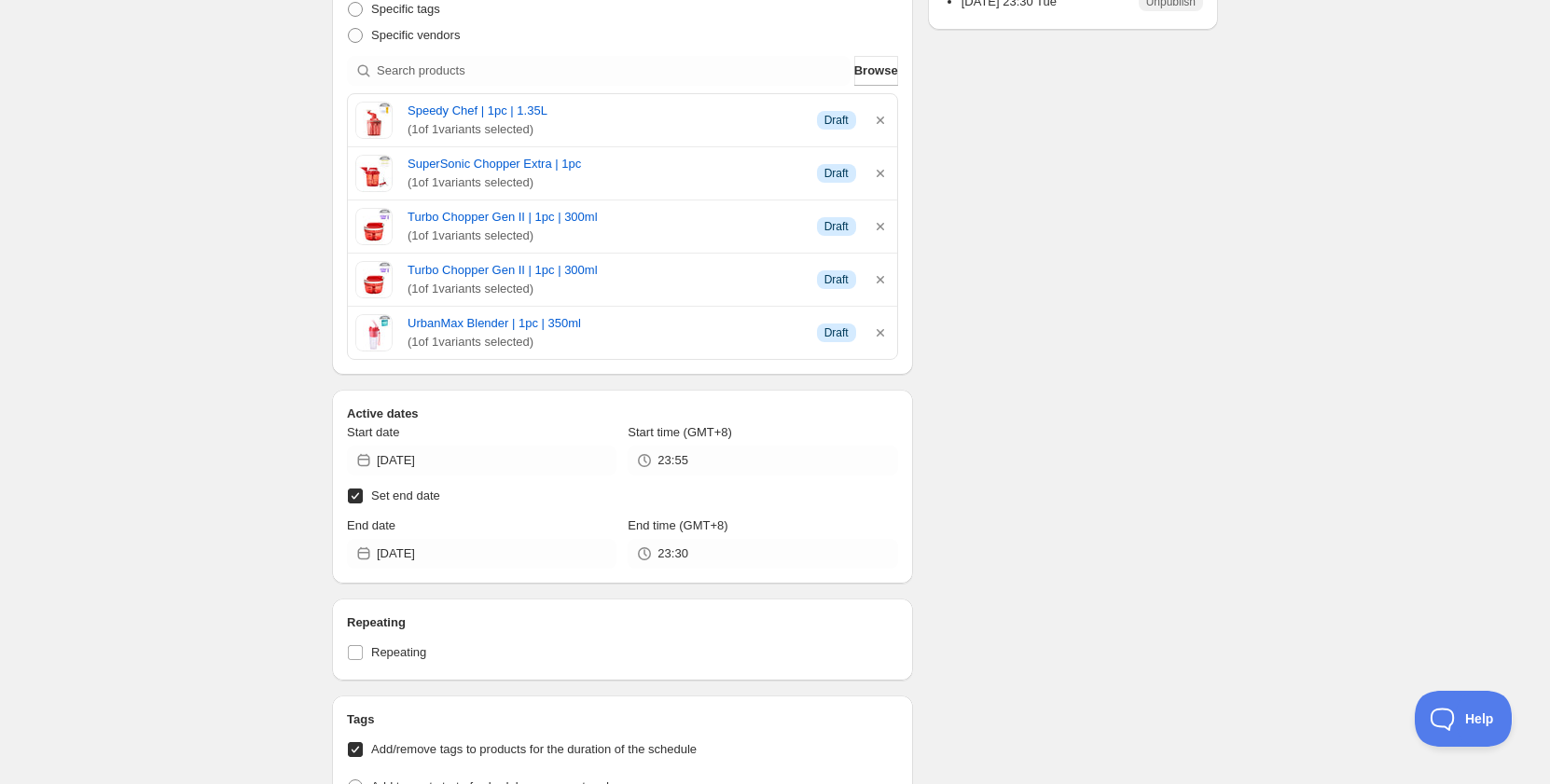
click at [294, 481] on div "Schedule for C9D25. This page is ready Schedule for C9D25 Scheduled Duplicate A…" at bounding box center [775, 508] width 1550 height 1948
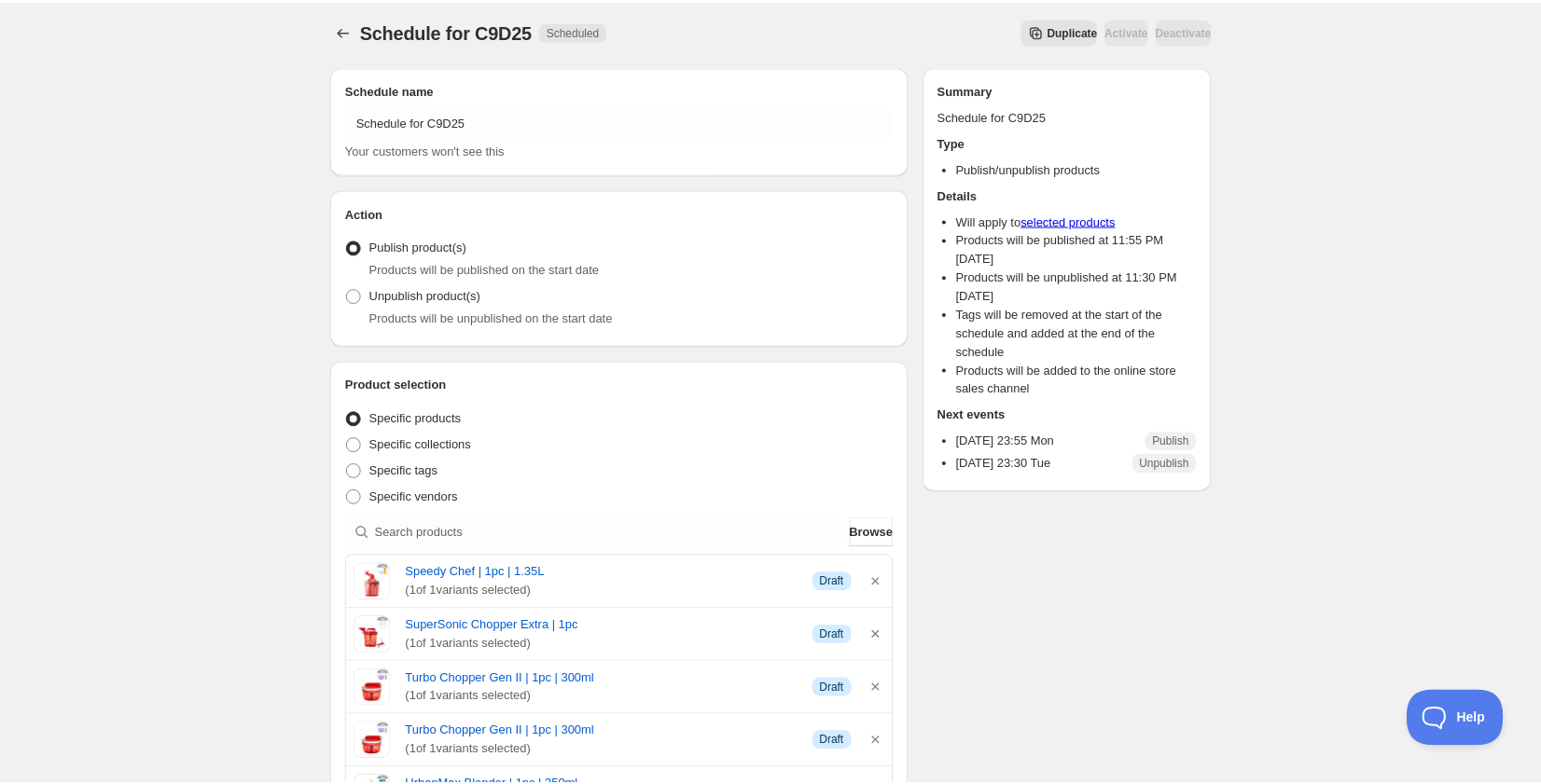
scroll to position [0, 0]
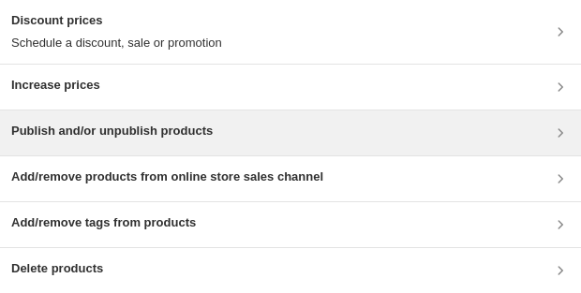
click at [132, 141] on div "Publish and/or unpublish products" at bounding box center [111, 133] width 201 height 22
click at [213, 130] on h3 "Publish and/or unpublish products" at bounding box center [111, 131] width 201 height 19
